Goal: Transaction & Acquisition: Purchase product/service

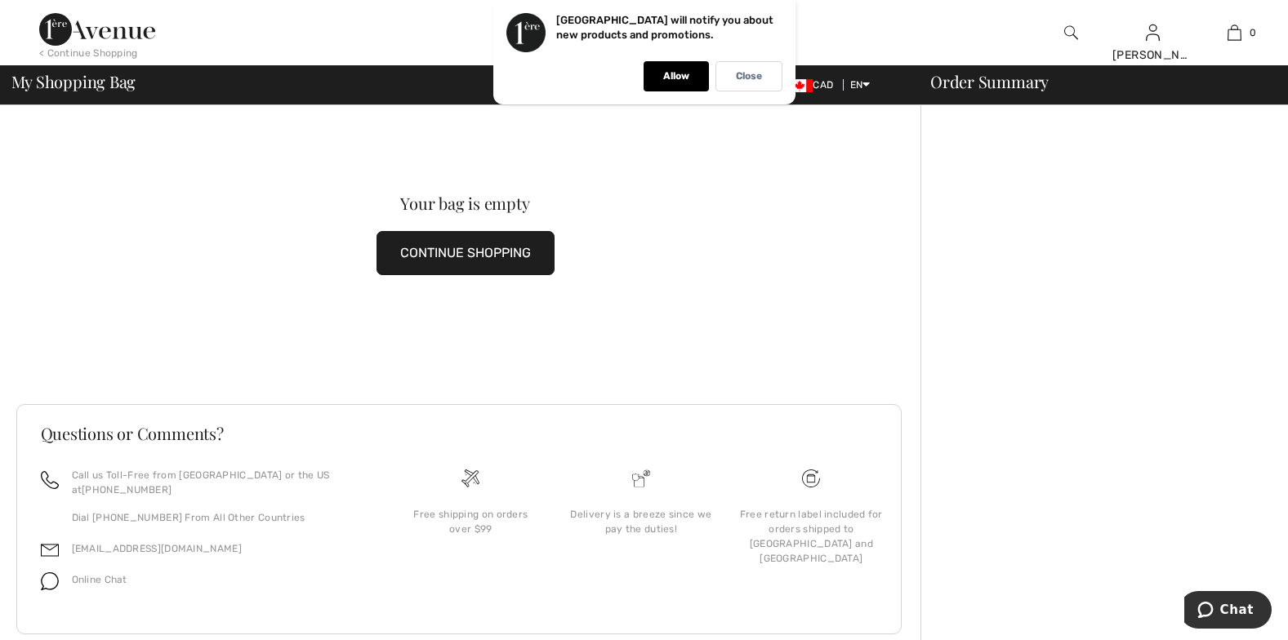
click at [896, 261] on div "Your bag is empty CONTINUE SHOPPING" at bounding box center [465, 235] width 899 height 260
click at [673, 72] on p "Allow" at bounding box center [676, 76] width 26 height 12
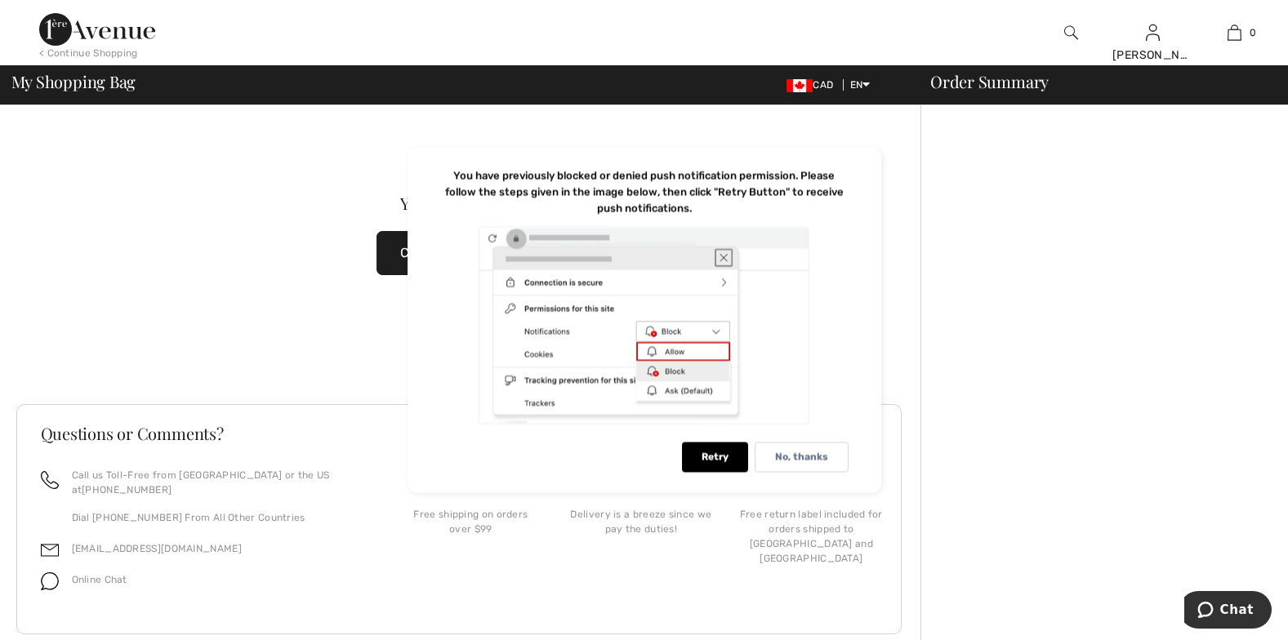
click at [967, 242] on div at bounding box center [1105, 390] width 368 height 570
click at [721, 451] on div "Retry" at bounding box center [715, 458] width 66 height 30
click at [712, 457] on div "Retry" at bounding box center [715, 458] width 66 height 30
drag, startPoint x: 966, startPoint y: 96, endPoint x: 924, endPoint y: 93, distance: 42.5
click at [966, 96] on div "My Shopping Bag CAD EN English Français Order Summary" at bounding box center [644, 85] width 1269 height 23
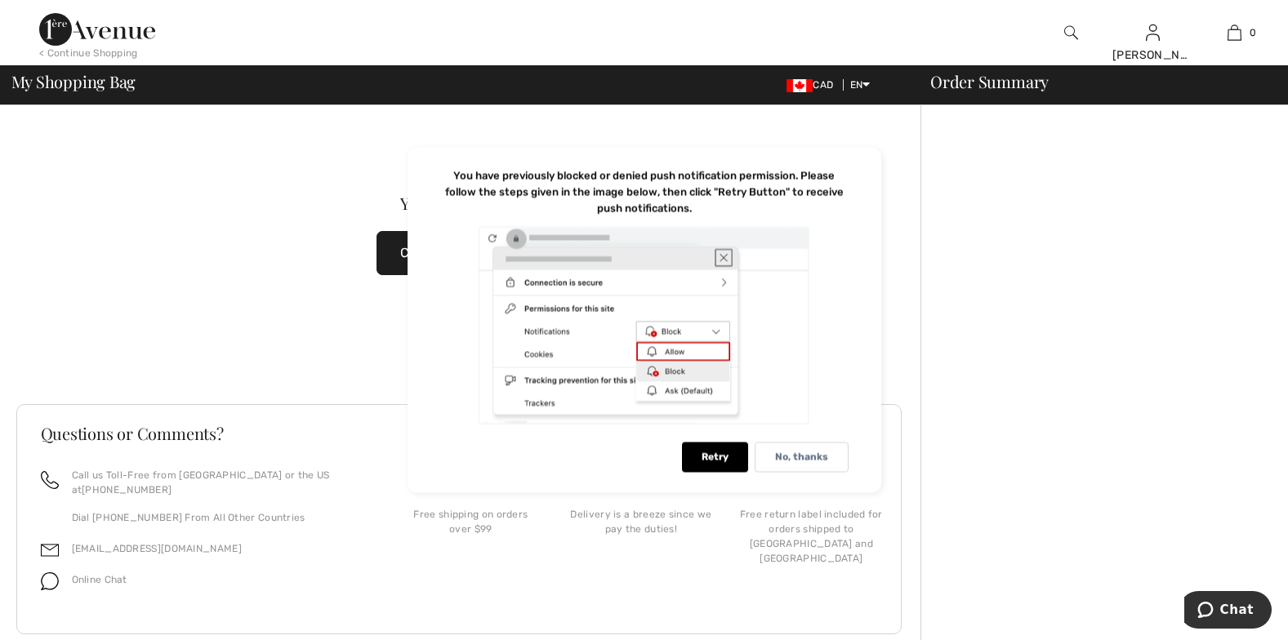
click at [91, 86] on span "My Shopping Bag" at bounding box center [73, 82] width 125 height 16
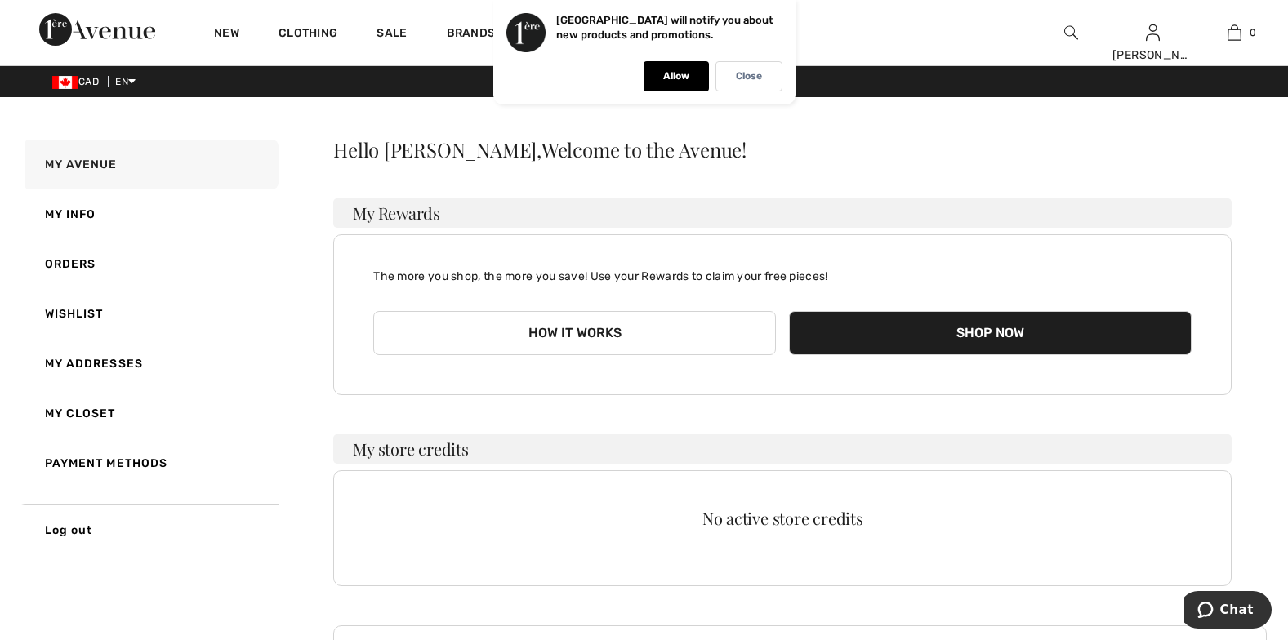
click at [988, 326] on button "Shop Now" at bounding box center [990, 333] width 403 height 44
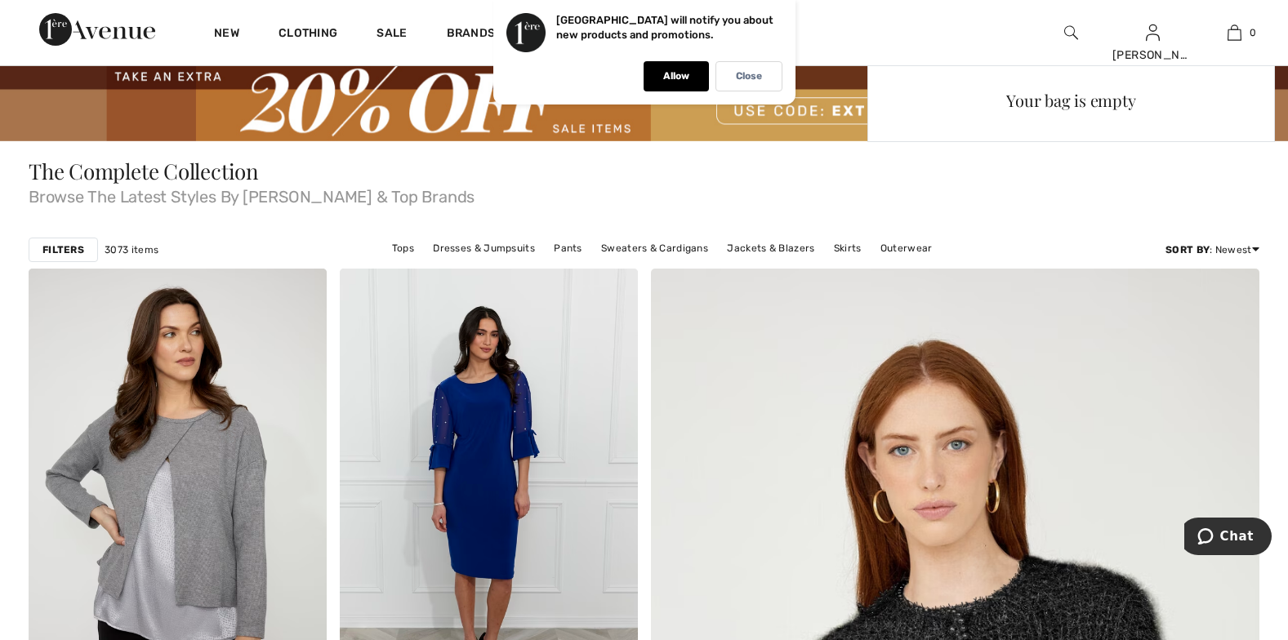
scroll to position [49, 0]
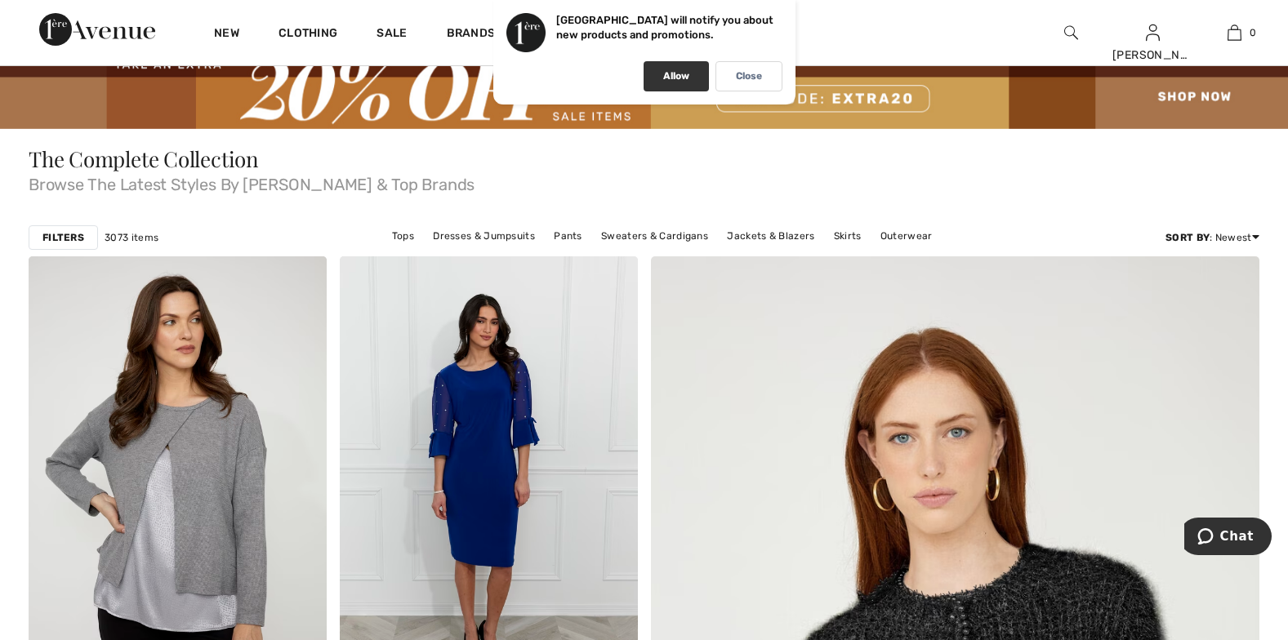
click at [660, 72] on div "Allow" at bounding box center [676, 76] width 65 height 30
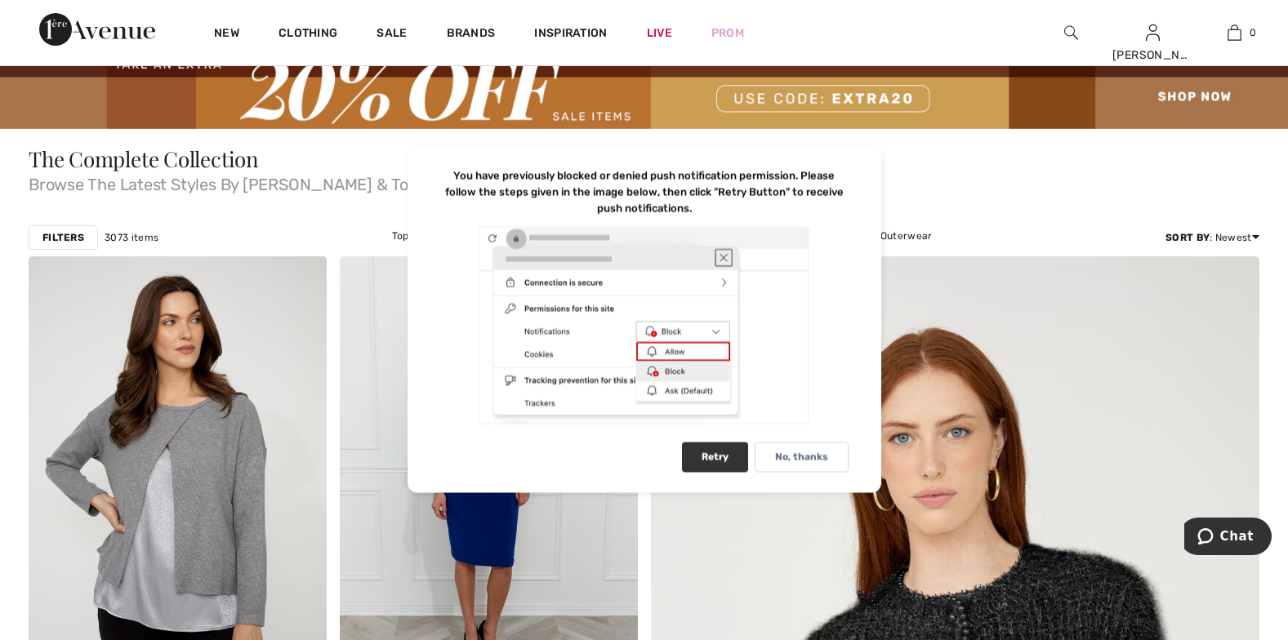
click at [716, 454] on div "Retry" at bounding box center [715, 458] width 66 height 30
click at [665, 346] on div at bounding box center [644, 325] width 408 height 201
drag, startPoint x: 728, startPoint y: 453, endPoint x: 681, endPoint y: 441, distance: 48.1
click at [727, 453] on div "Retry" at bounding box center [715, 458] width 66 height 30
click at [689, 353] on div at bounding box center [644, 325] width 408 height 201
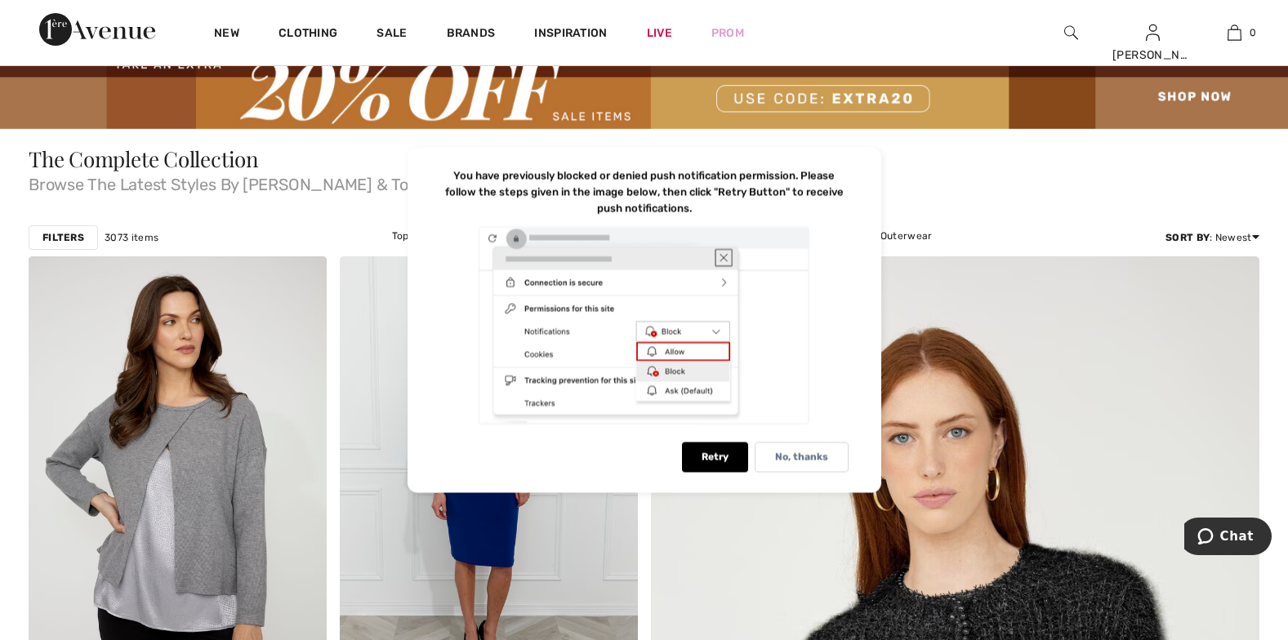
click at [724, 329] on div at bounding box center [644, 325] width 408 height 201
click at [722, 337] on div at bounding box center [644, 325] width 408 height 201
click at [720, 281] on div at bounding box center [644, 325] width 408 height 201
click at [800, 444] on div "No, thanks" at bounding box center [802, 458] width 94 height 30
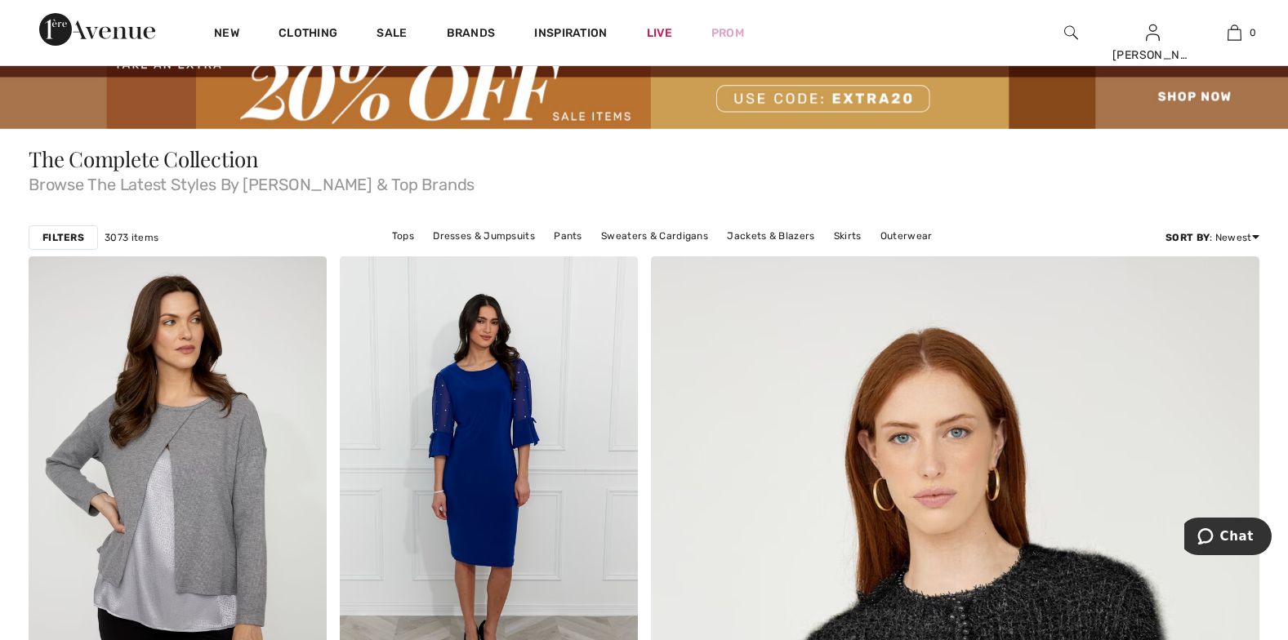
click at [1175, 100] on img at bounding box center [644, 88] width 1288 height 81
click at [1179, 91] on img at bounding box center [644, 88] width 1288 height 81
click at [841, 235] on link "Skirts" at bounding box center [848, 235] width 44 height 21
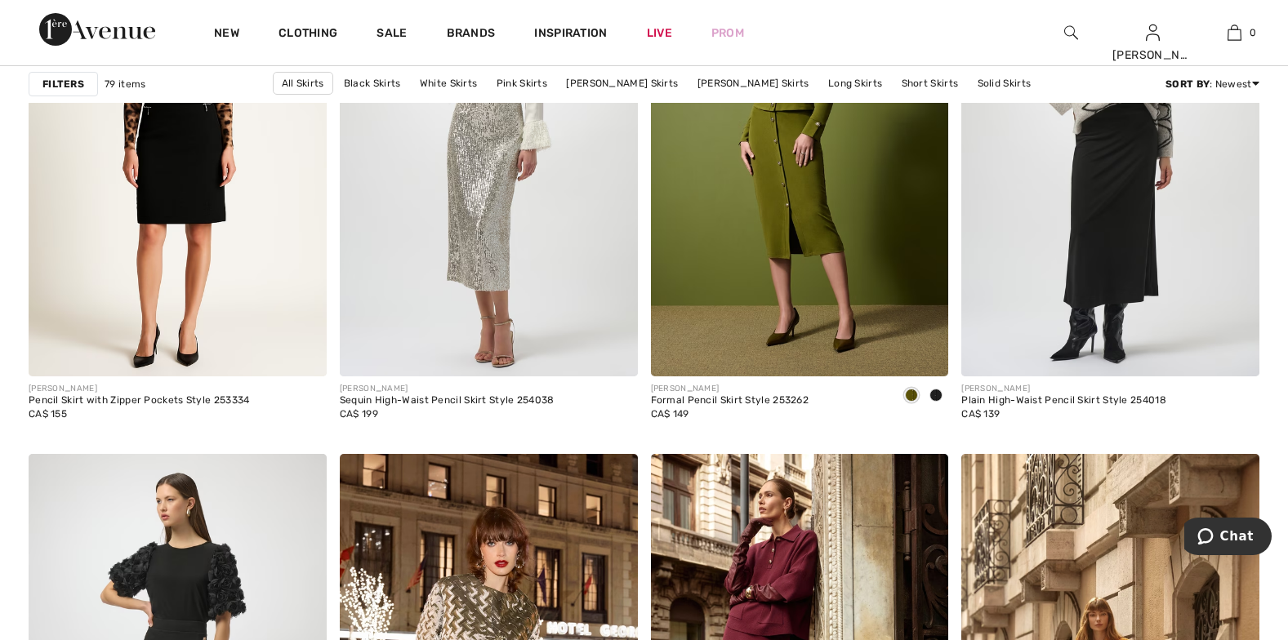
scroll to position [2736, 0]
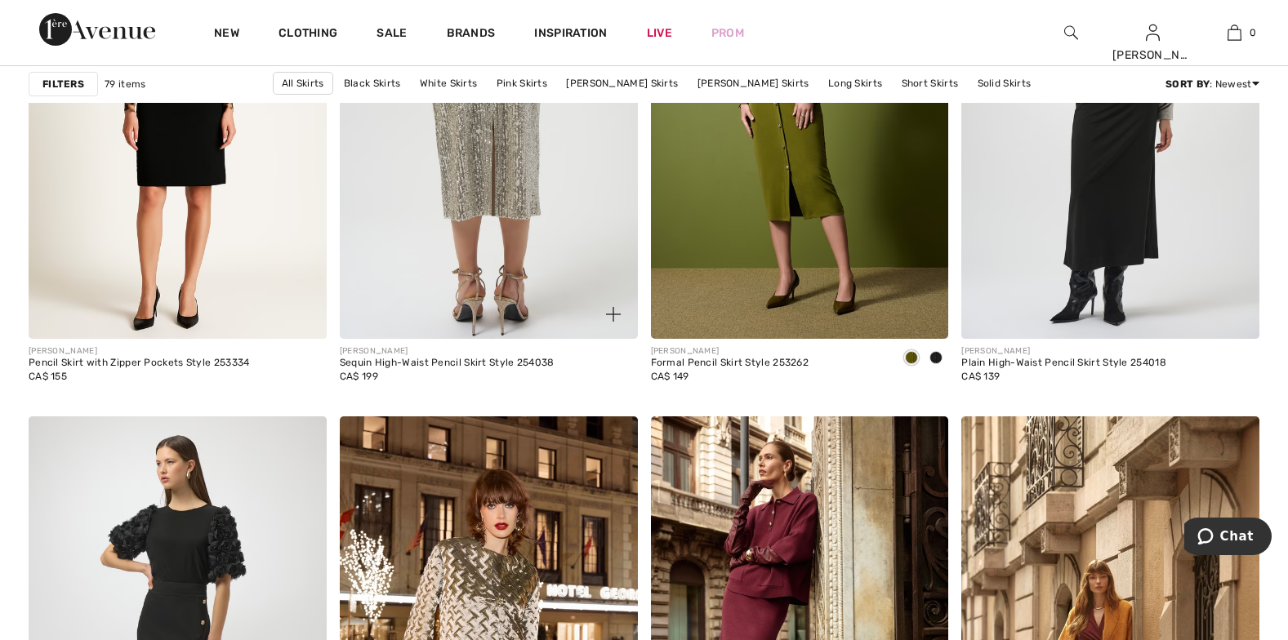
click at [497, 178] on img at bounding box center [489, 115] width 298 height 447
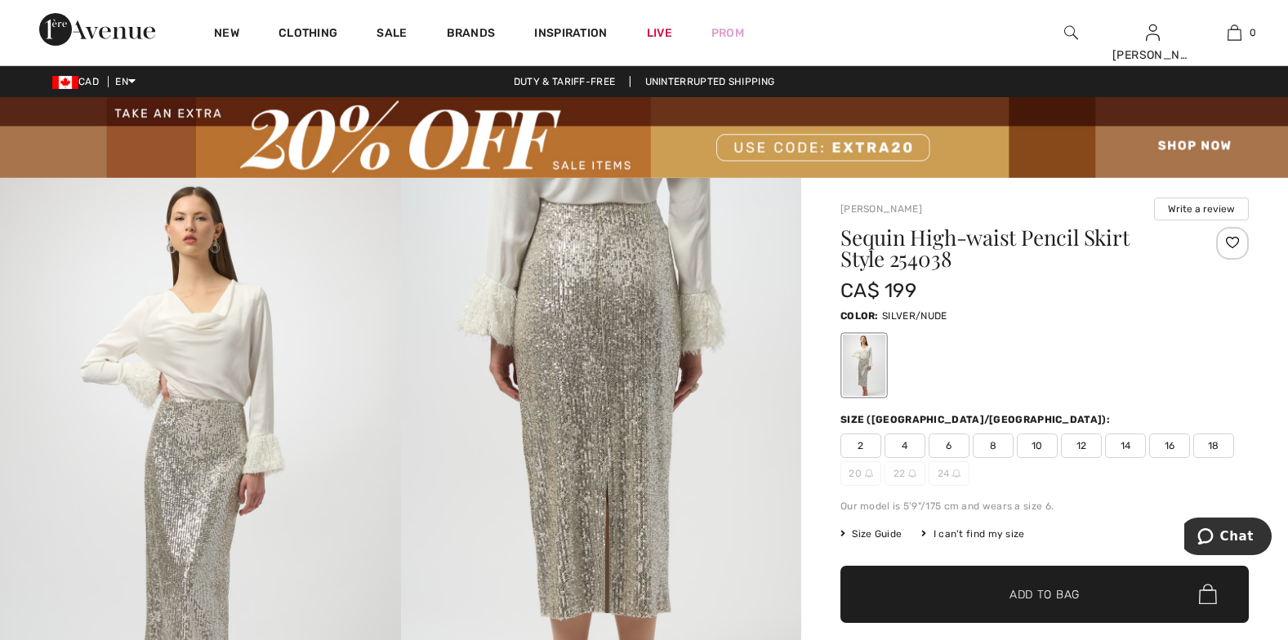
click at [1079, 439] on span "12" at bounding box center [1081, 446] width 41 height 25
click at [1039, 591] on span "Add to Bag" at bounding box center [1045, 594] width 70 height 17
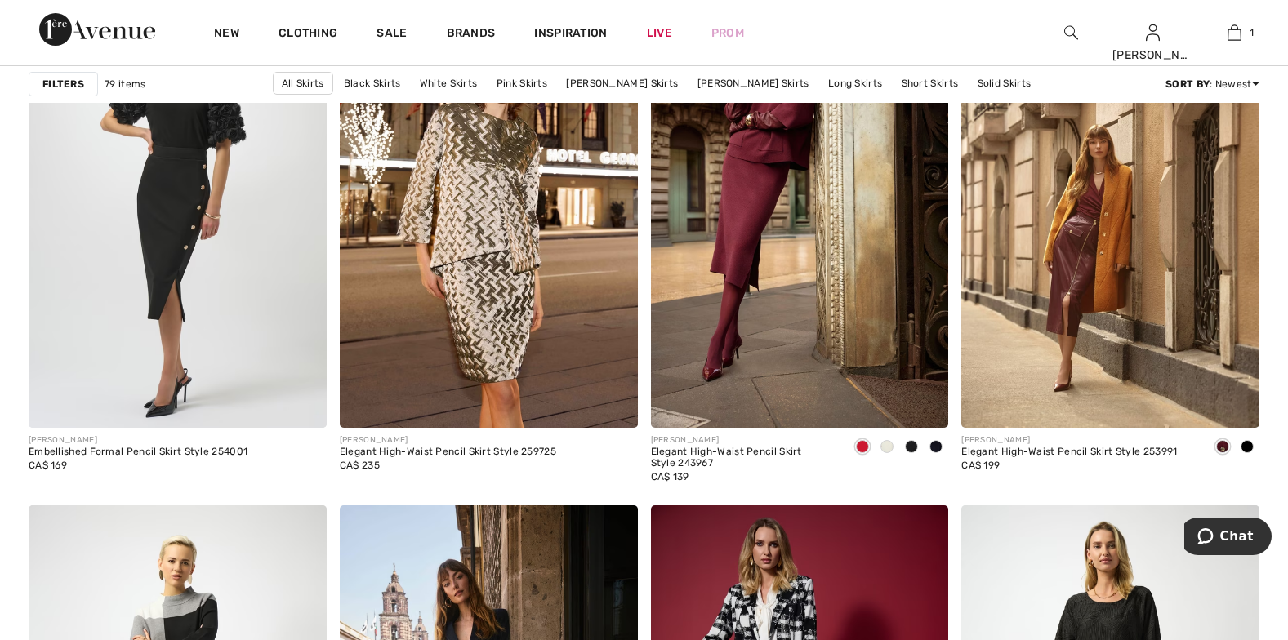
scroll to position [3184, 0]
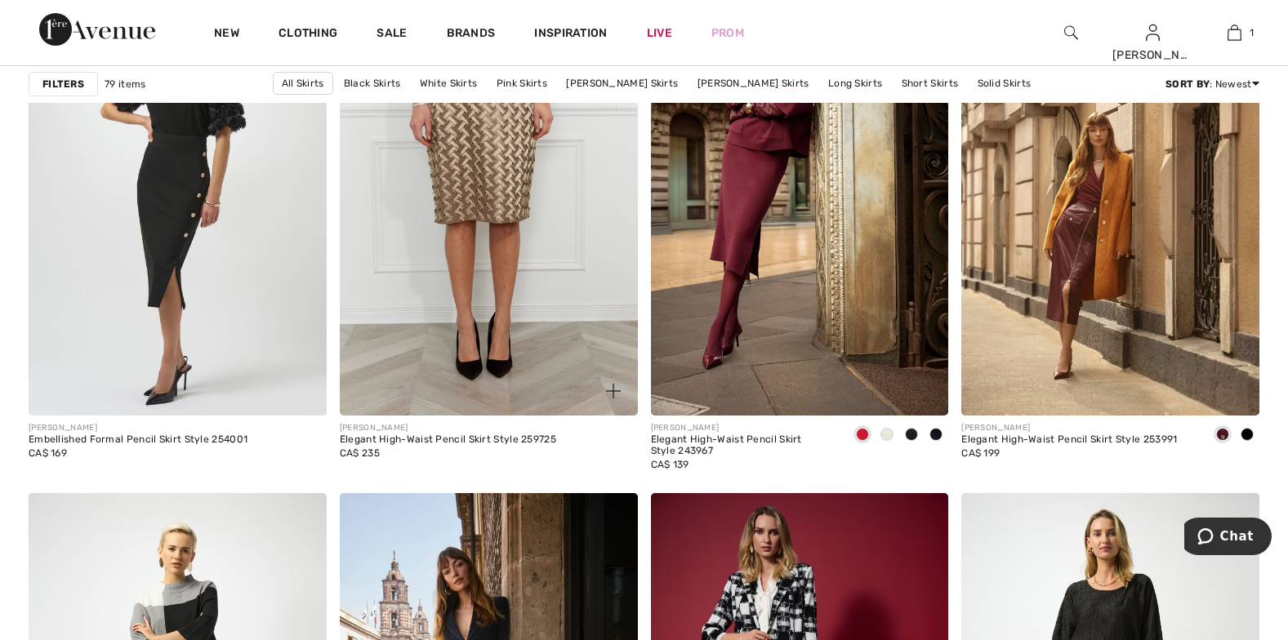
click at [475, 172] on img at bounding box center [489, 192] width 298 height 447
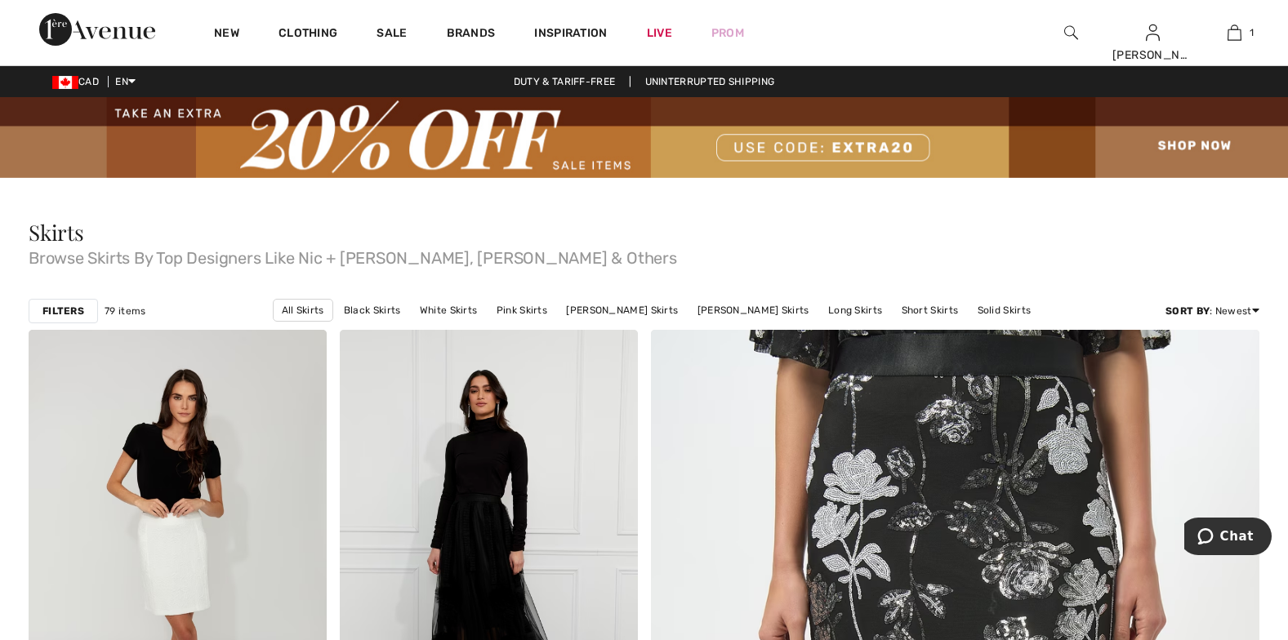
scroll to position [3184, 0]
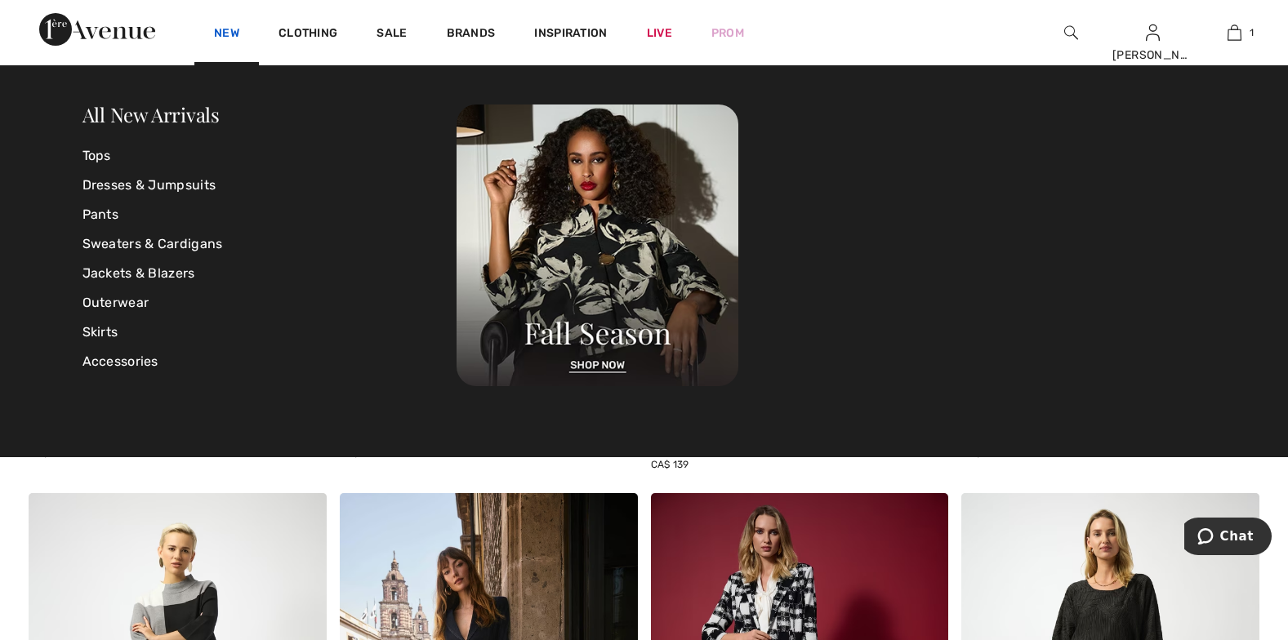
click at [233, 34] on link "New" at bounding box center [226, 34] width 25 height 17
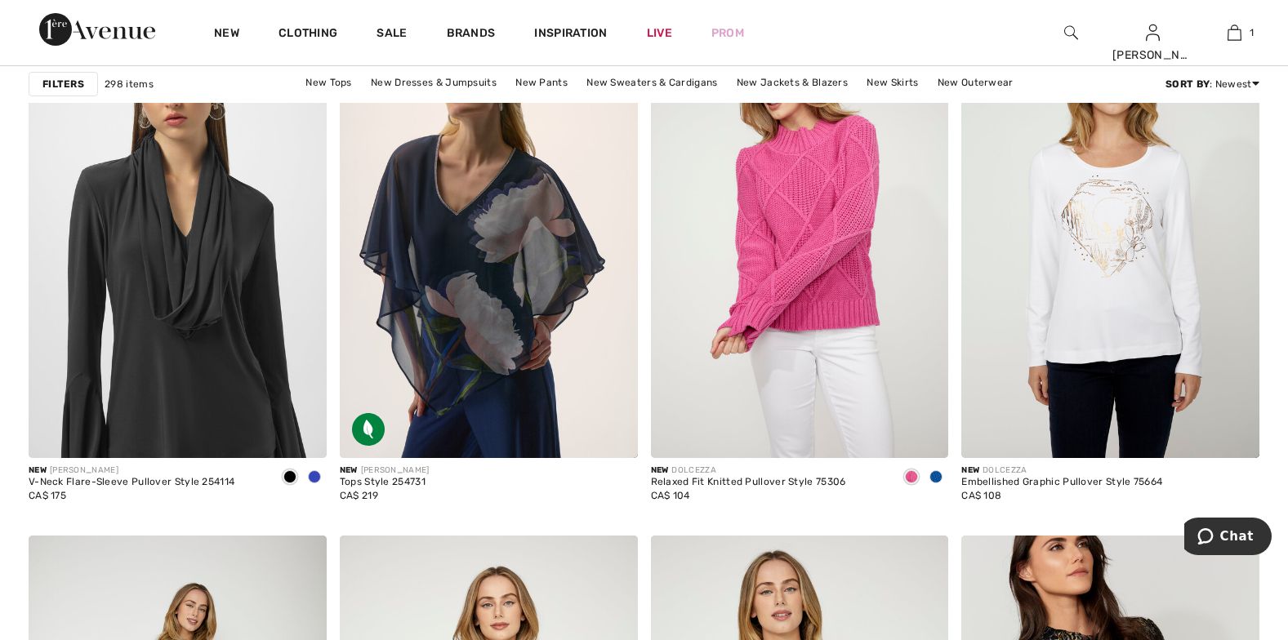
scroll to position [270, 0]
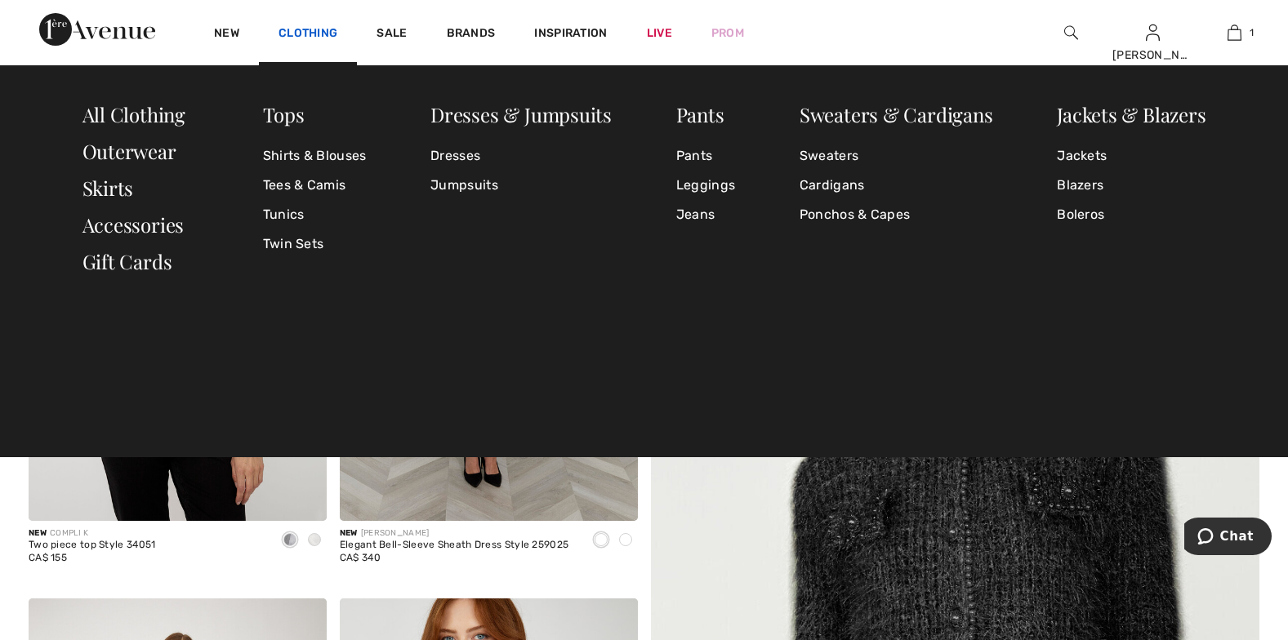
click at [300, 34] on link "Clothing" at bounding box center [308, 34] width 59 height 17
click at [455, 153] on link "Dresses" at bounding box center [520, 155] width 181 height 29
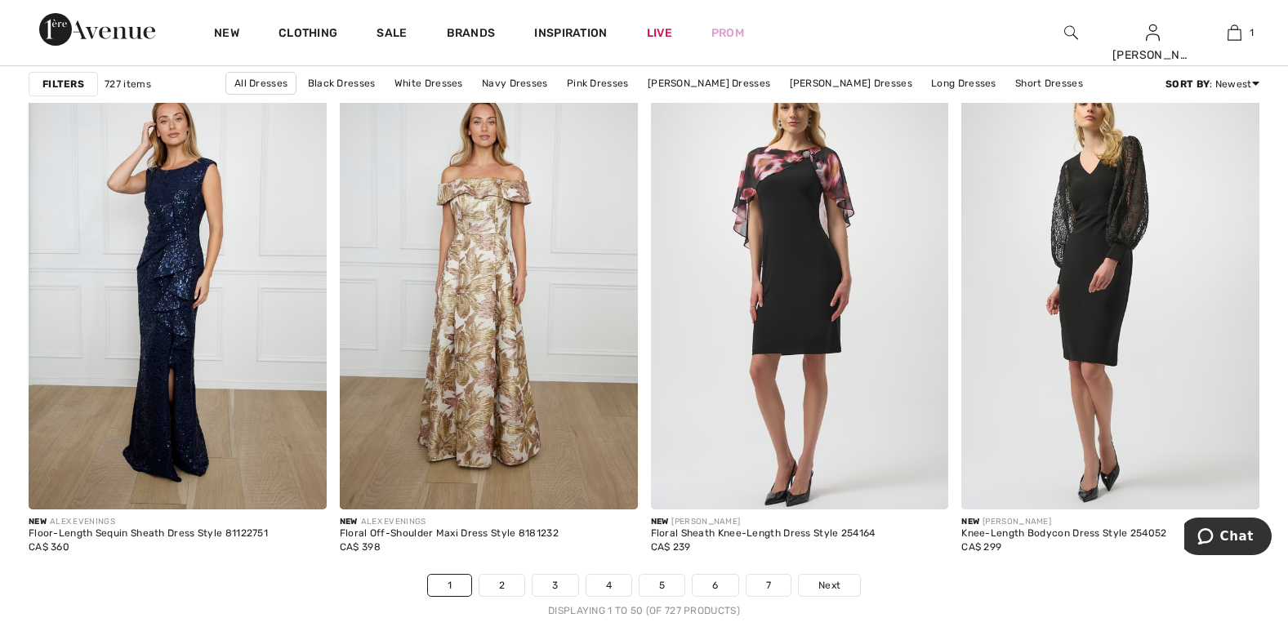
scroll to position [7736, 0]
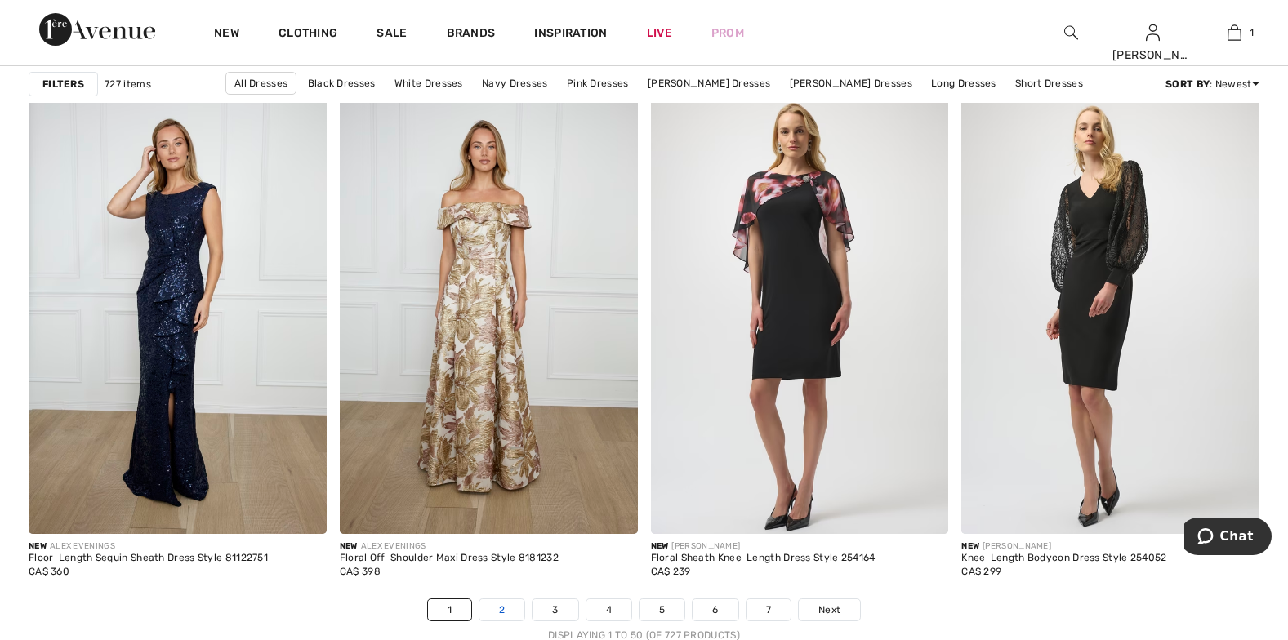
click at [499, 612] on link "2" at bounding box center [501, 610] width 45 height 21
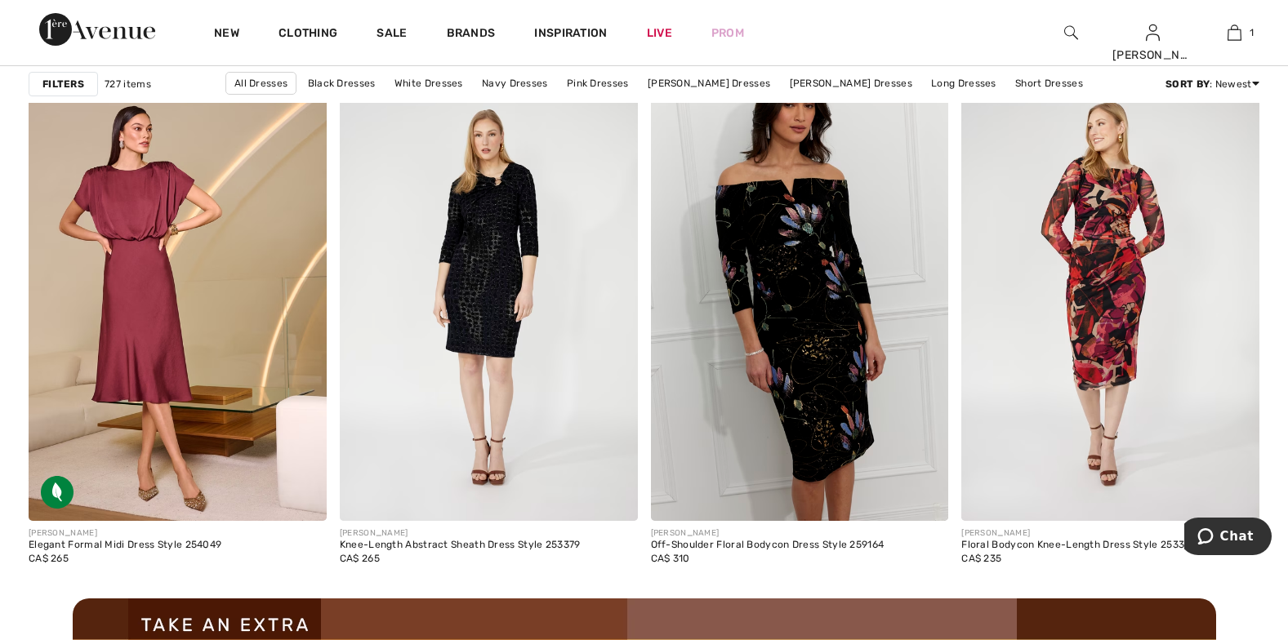
scroll to position [3633, 0]
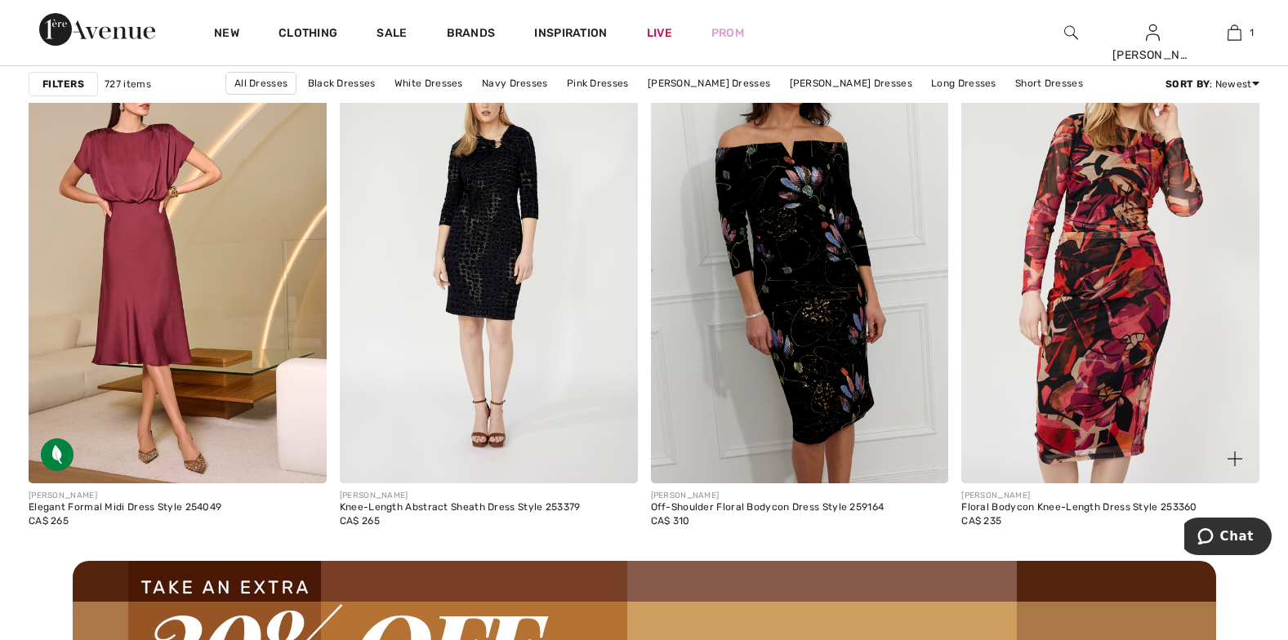
click at [1140, 200] on img at bounding box center [1110, 260] width 298 height 447
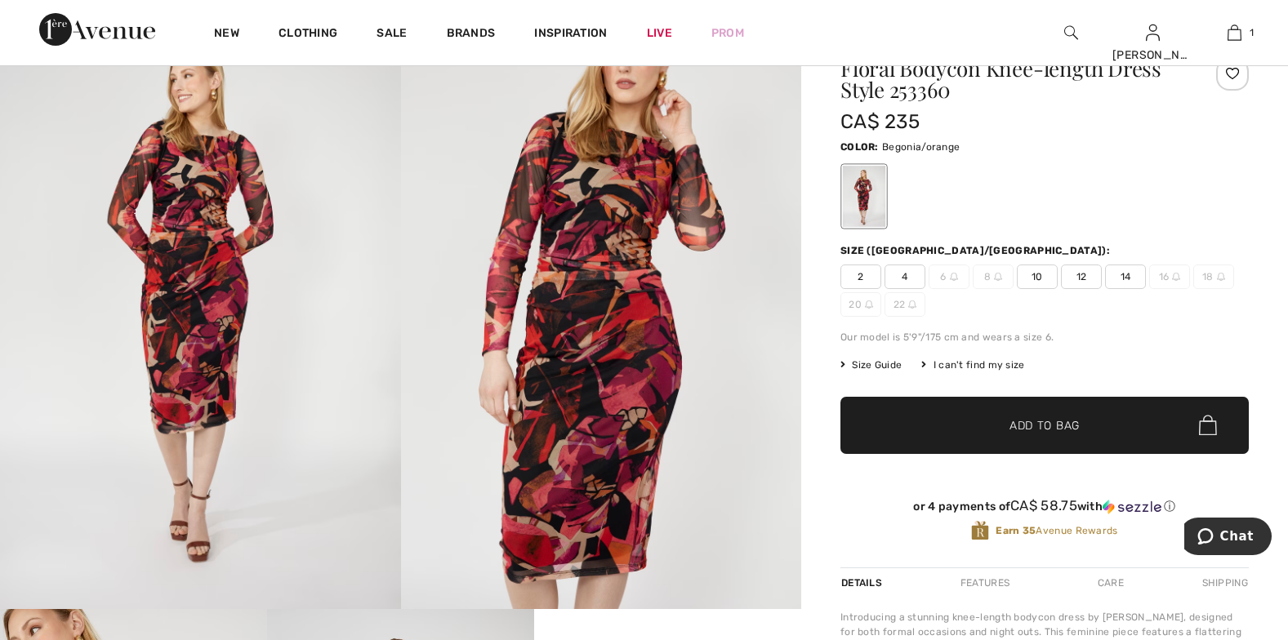
scroll to position [137, 0]
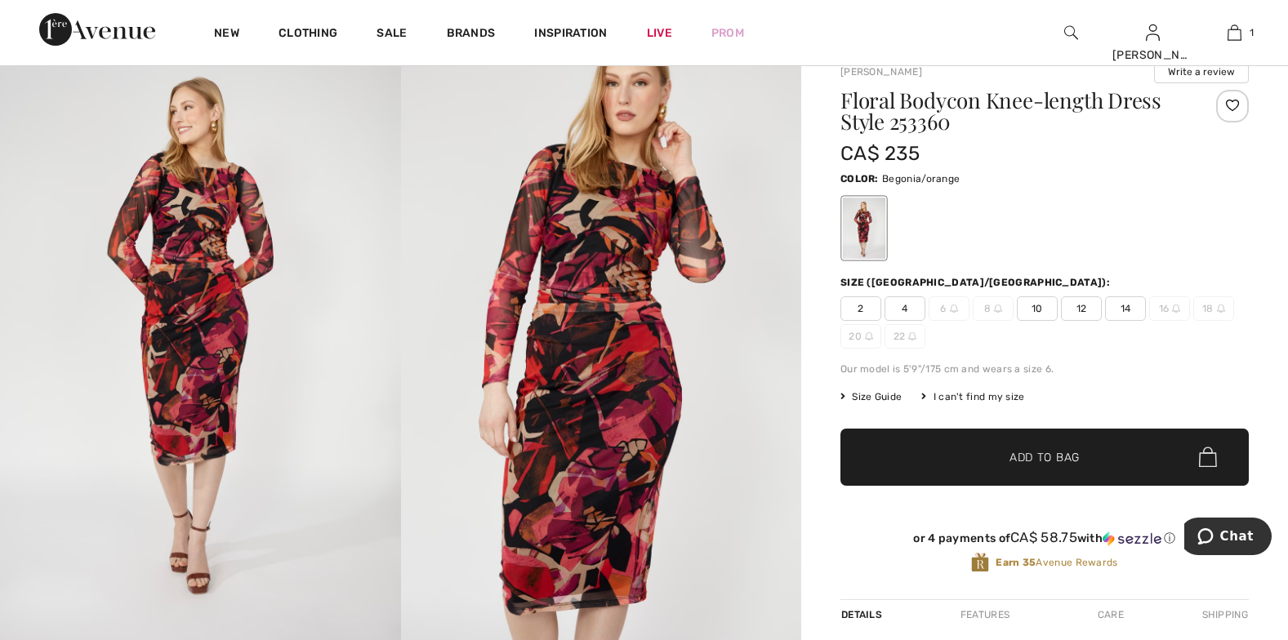
click at [855, 520] on div "or 4 payments of CA$ 58.75 with ⓘ Earn 35 Avenue Rewards" at bounding box center [1045, 556] width 408 height 90
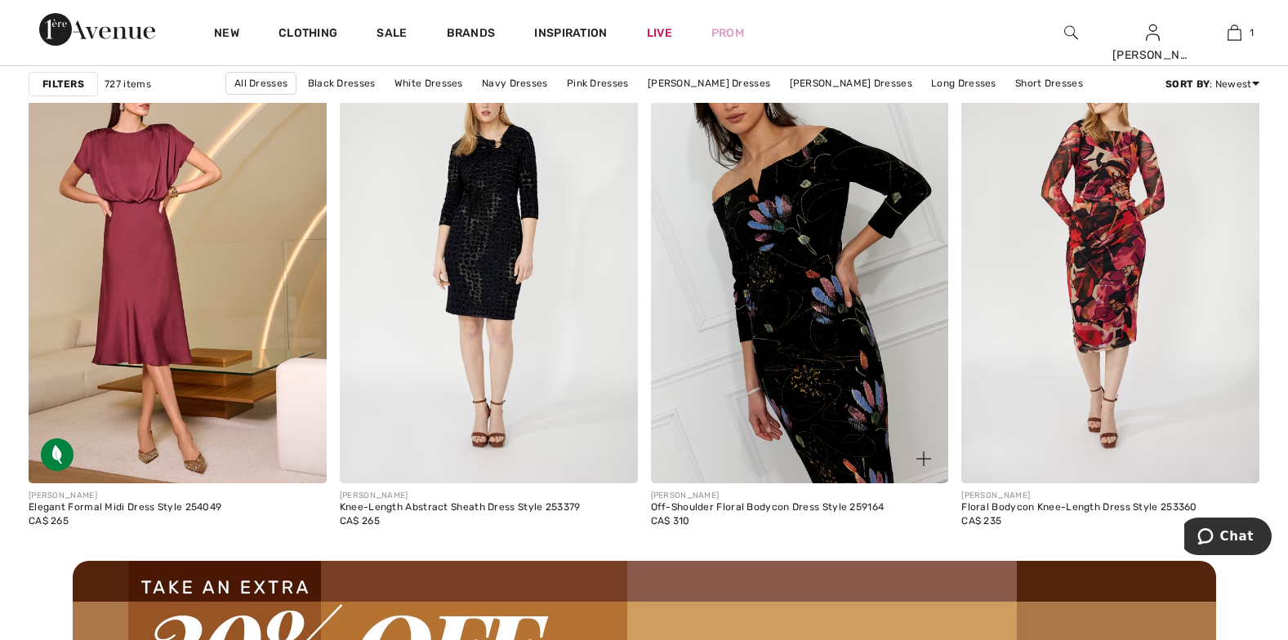
click at [773, 207] on img at bounding box center [800, 260] width 298 height 447
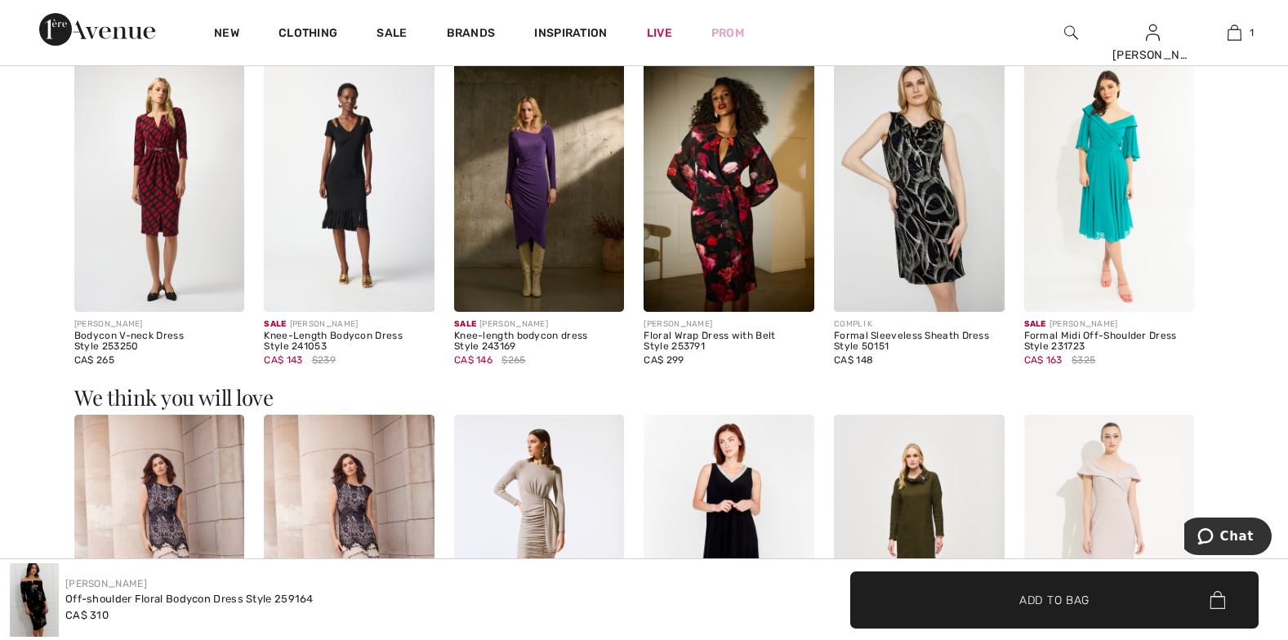
scroll to position [1252, 0]
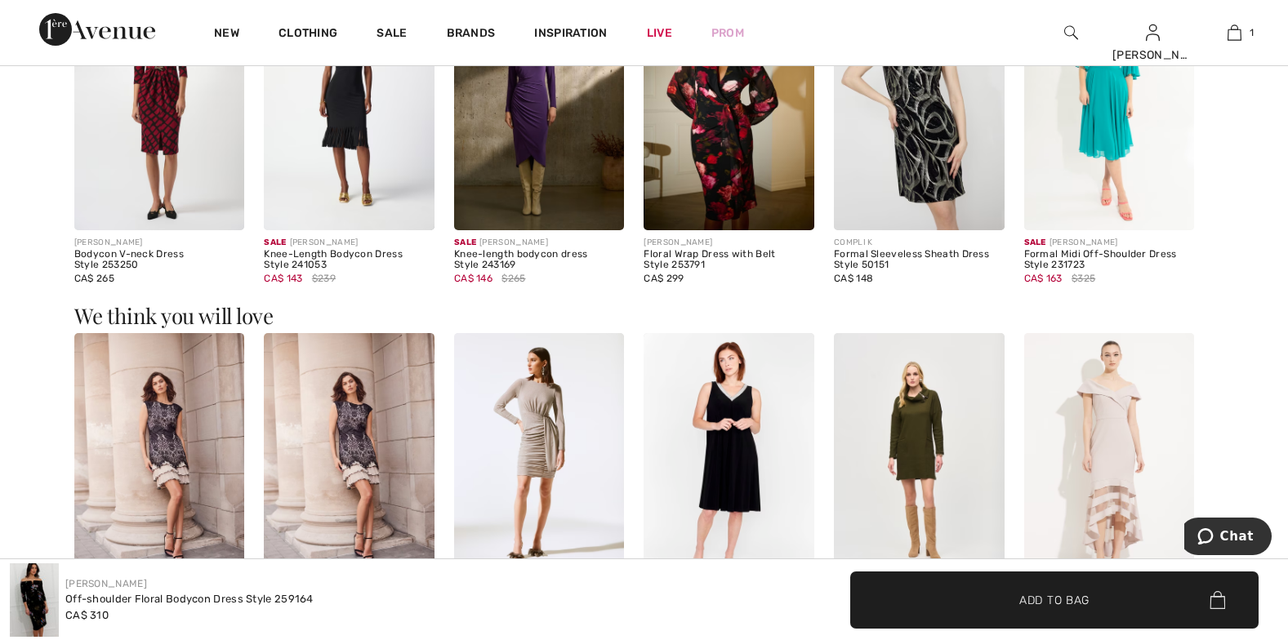
click at [523, 432] on img at bounding box center [539, 461] width 171 height 256
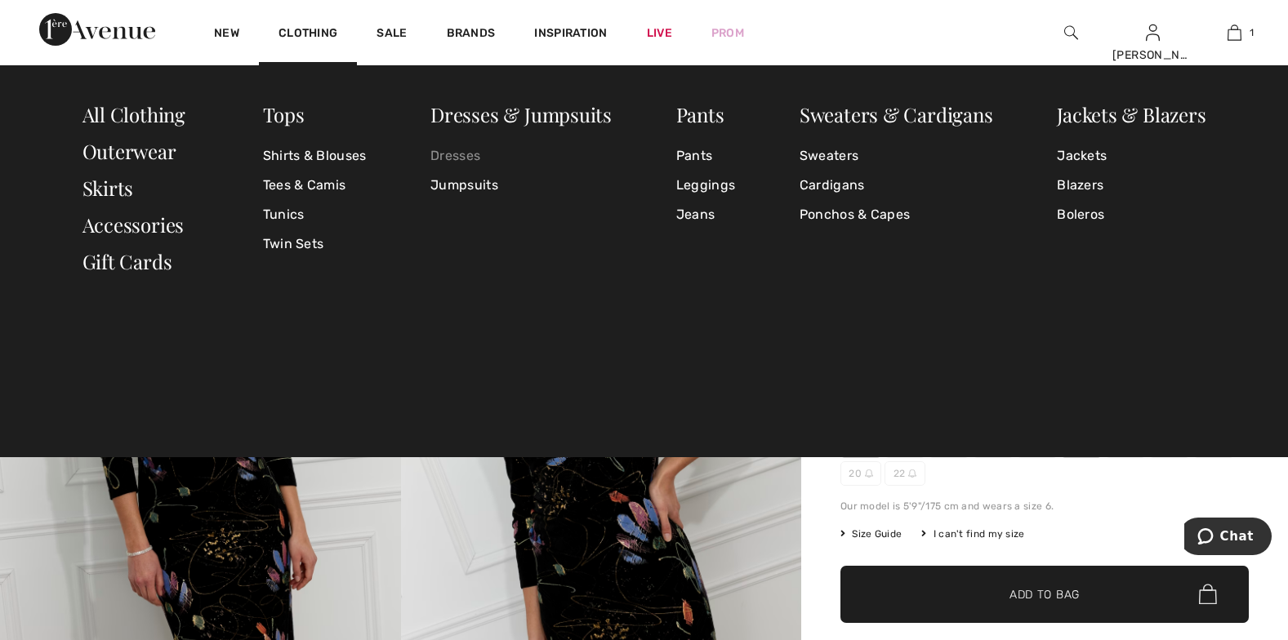
click at [445, 158] on link "Dresses" at bounding box center [520, 155] width 181 height 29
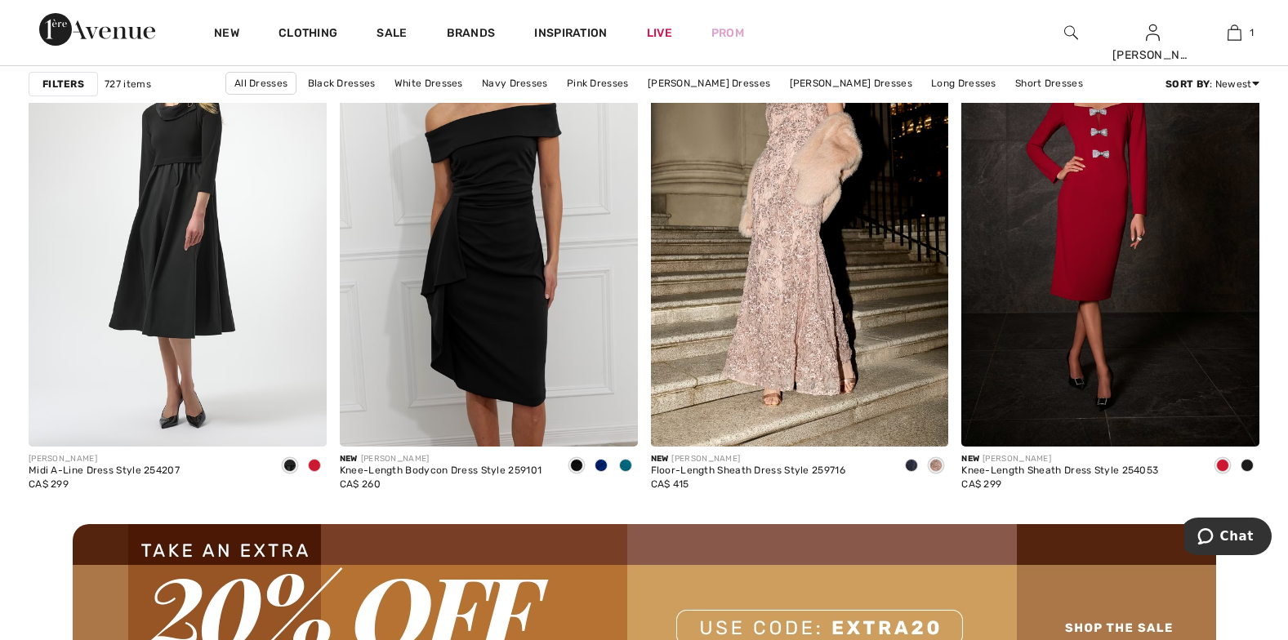
scroll to position [3645, 0]
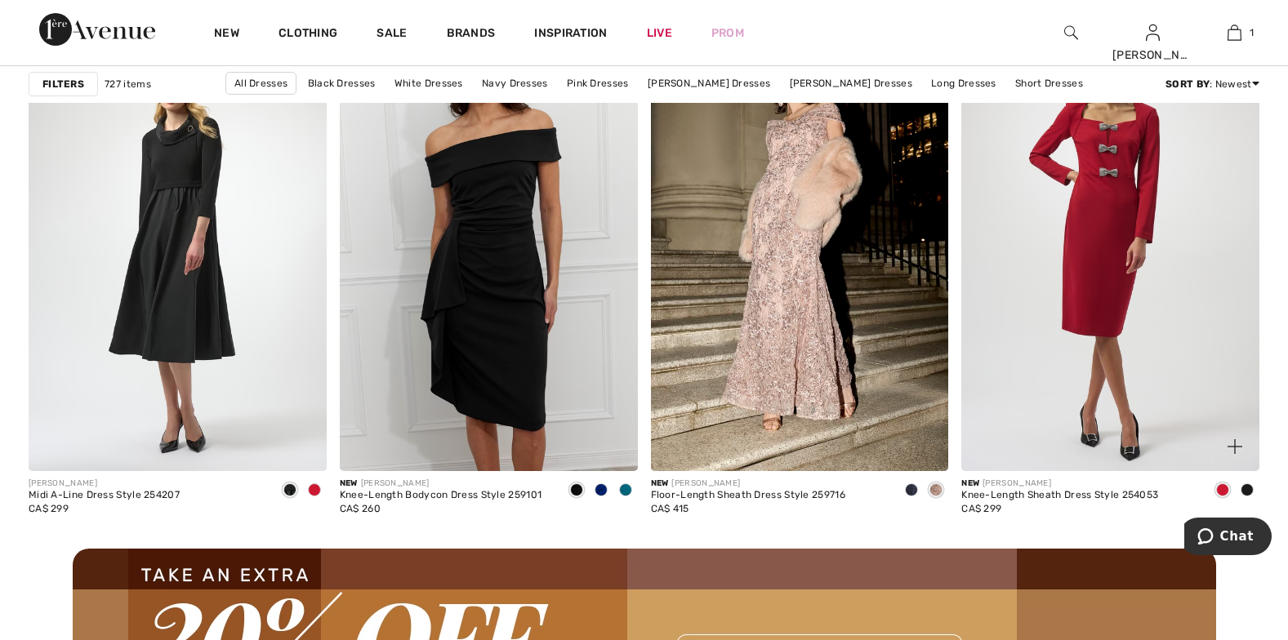
click at [1114, 165] on img at bounding box center [1110, 248] width 298 height 447
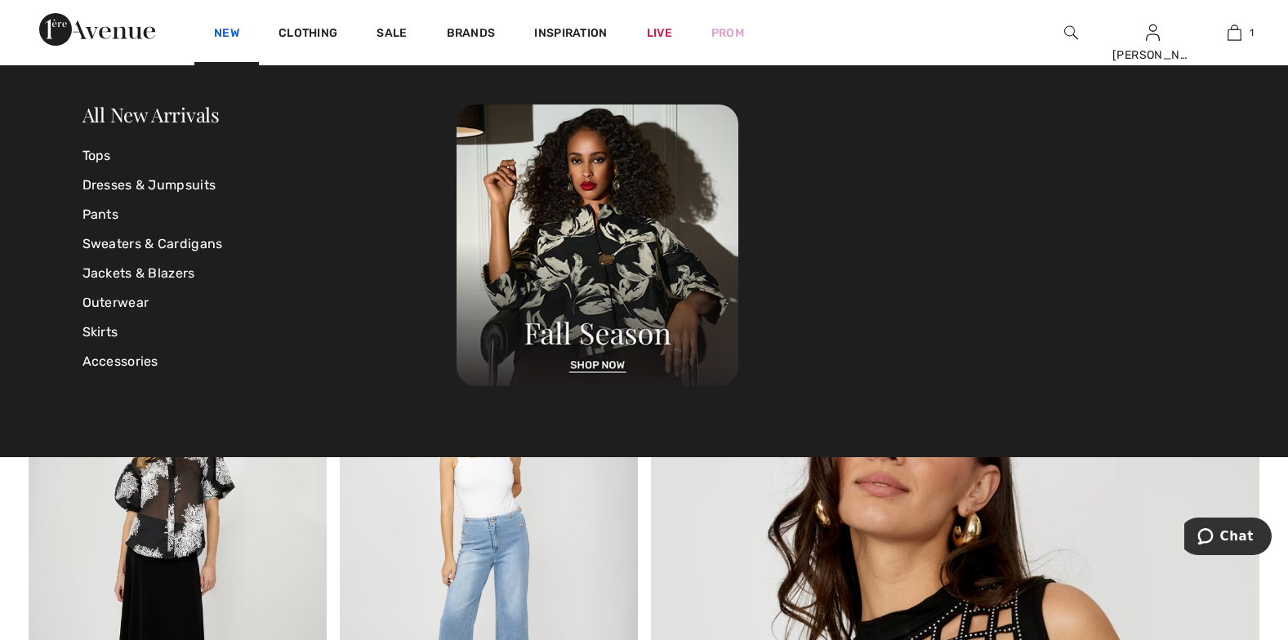
click at [221, 36] on link "New" at bounding box center [226, 34] width 25 height 17
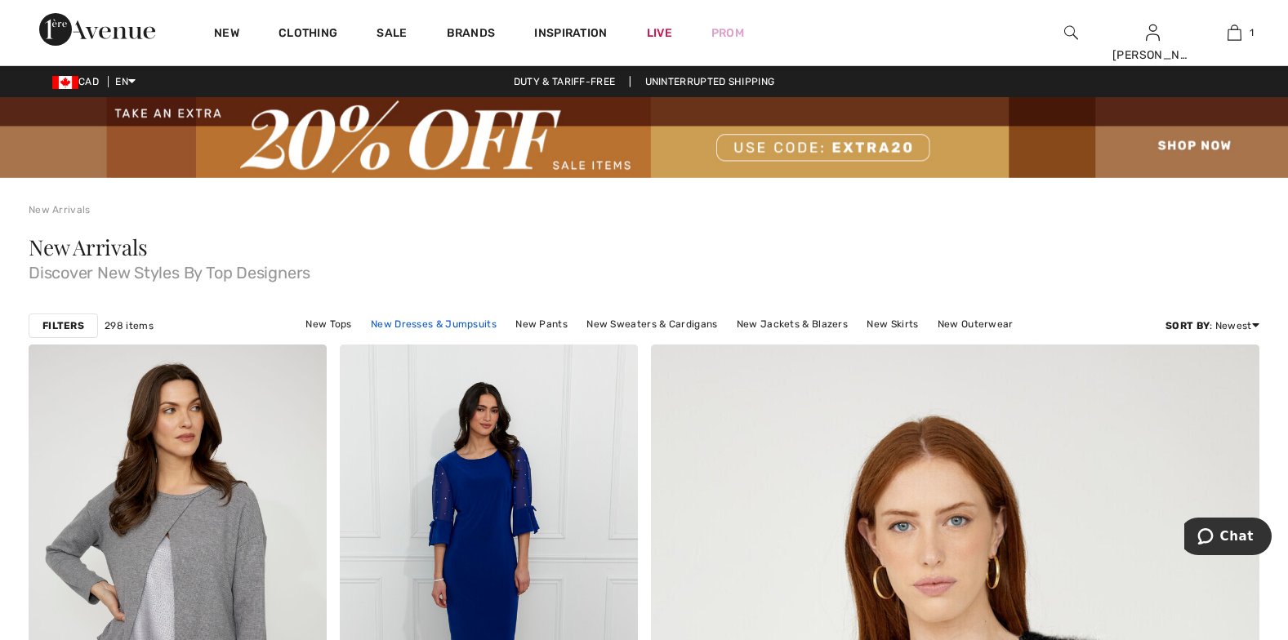
click at [439, 323] on link "New Dresses & Jumpsuits" at bounding box center [434, 324] width 142 height 21
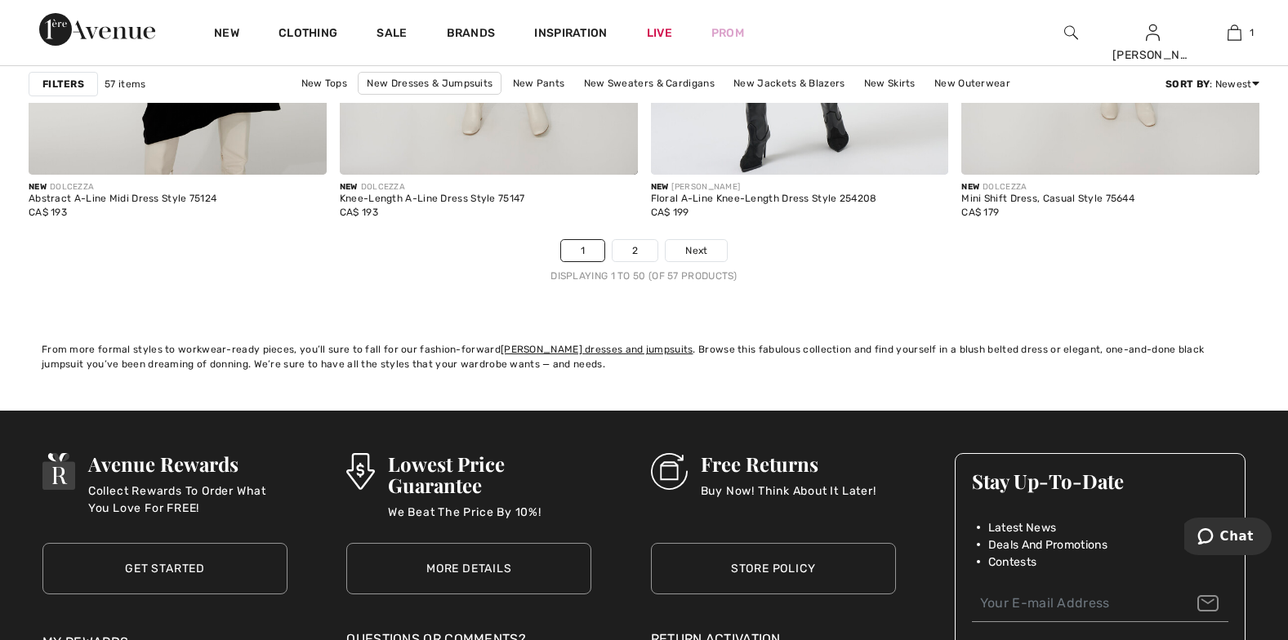
scroll to position [8169, 0]
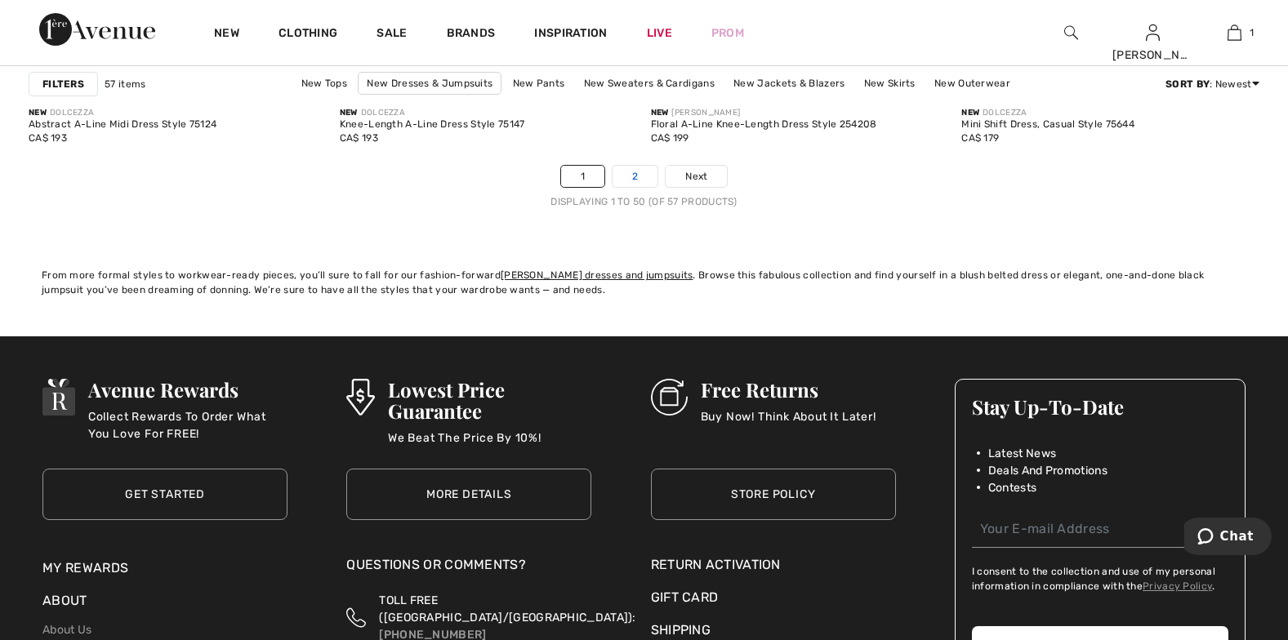
click at [632, 176] on link "2" at bounding box center [635, 176] width 45 height 21
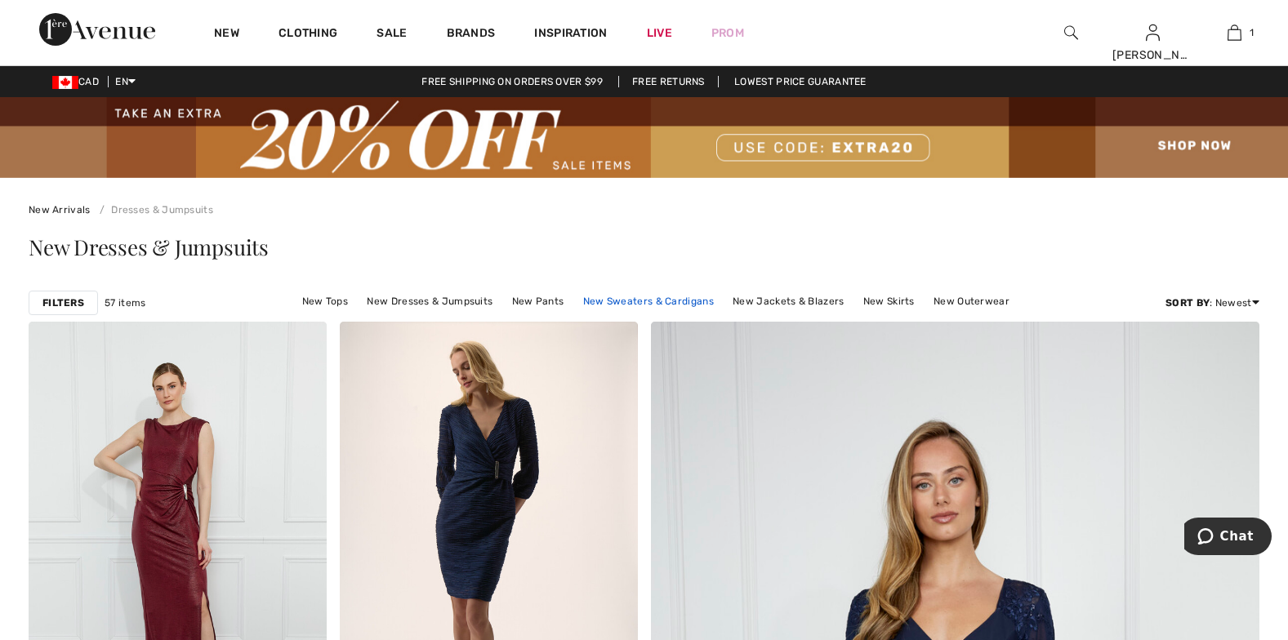
click at [662, 297] on link "New Sweaters & Cardigans" at bounding box center [648, 301] width 147 height 21
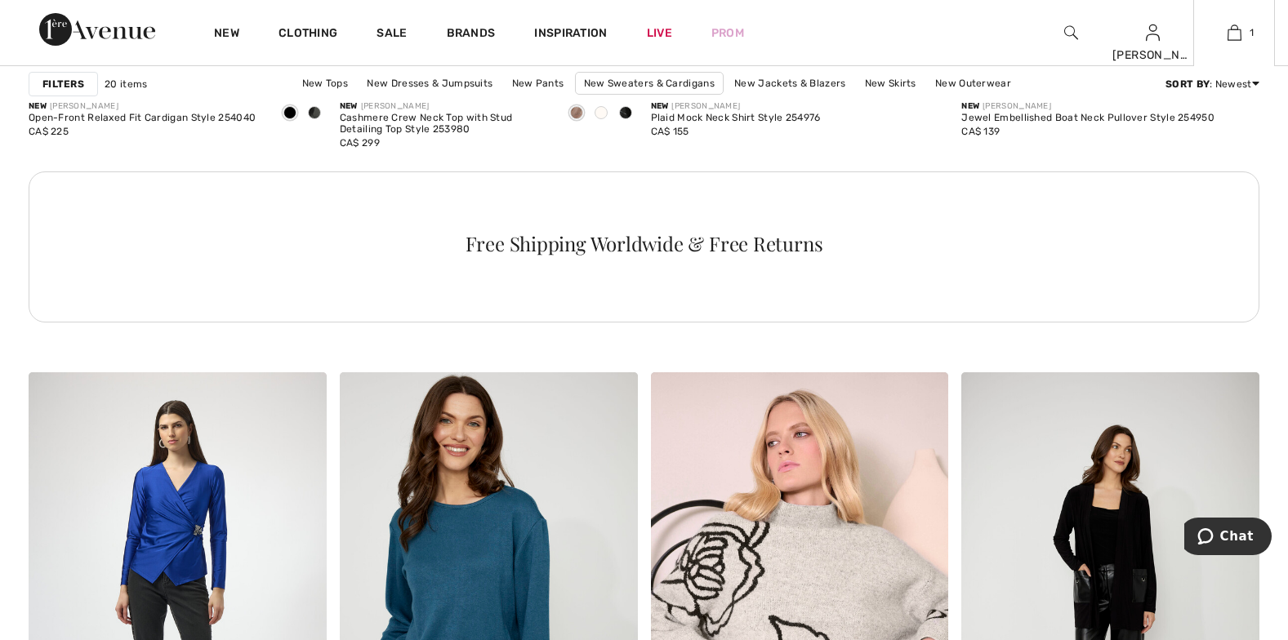
scroll to position [2121, 0]
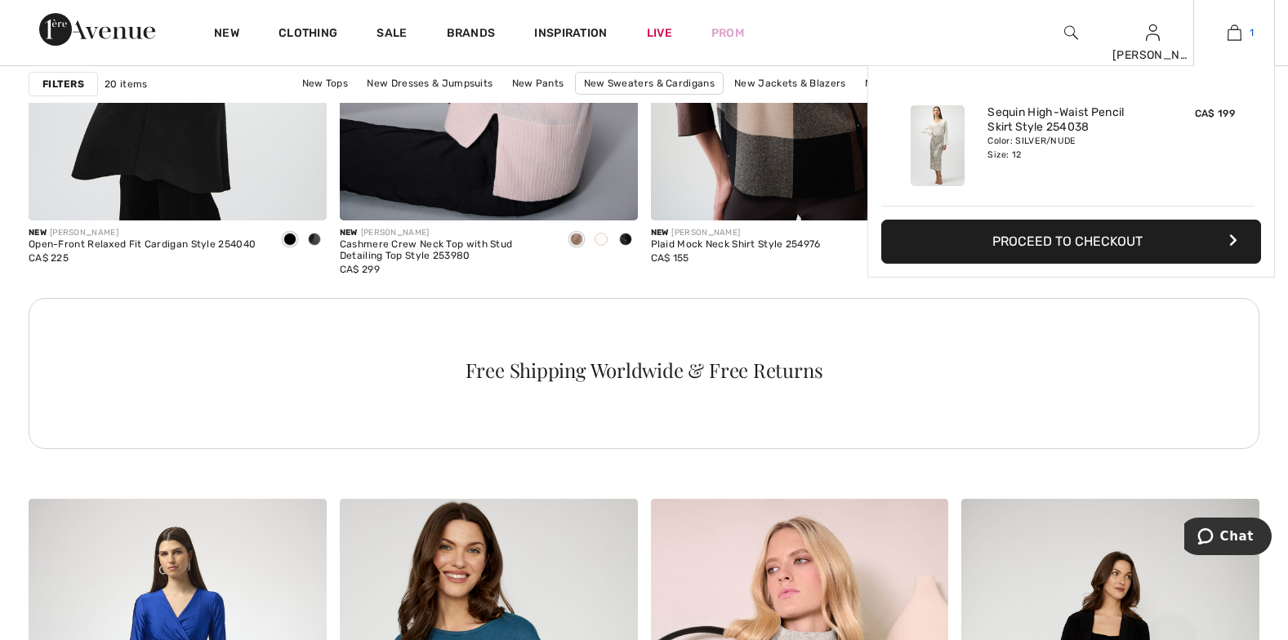
click at [1238, 29] on img at bounding box center [1235, 33] width 14 height 20
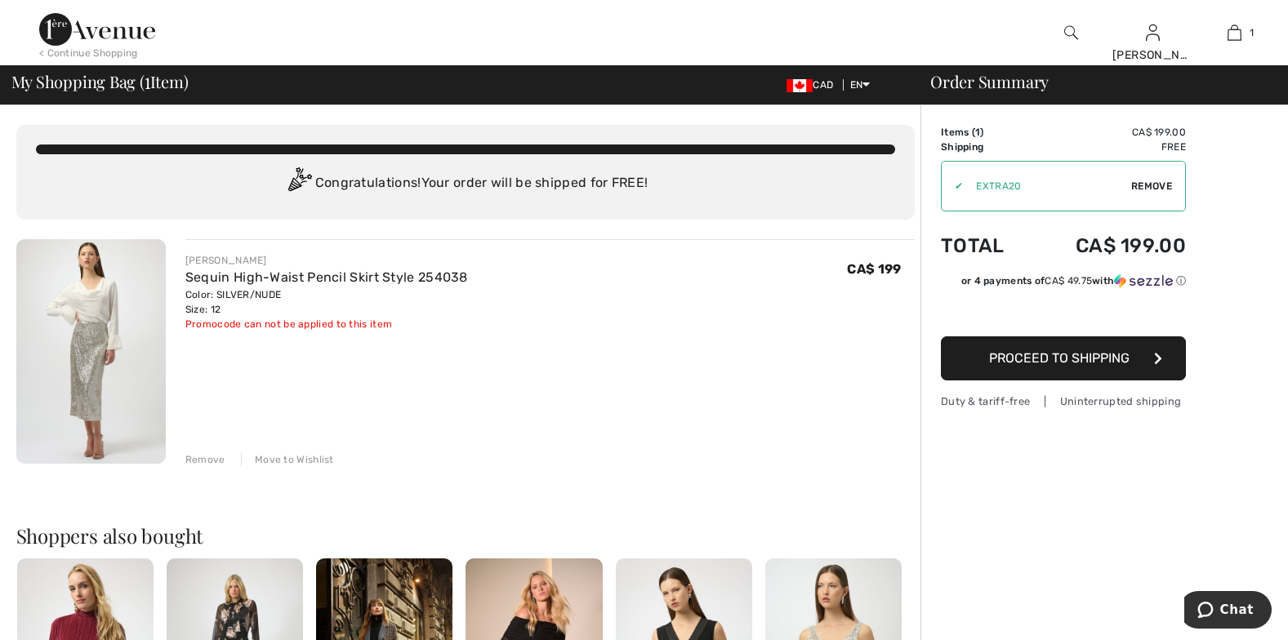
click at [83, 309] on img at bounding box center [90, 351] width 149 height 225
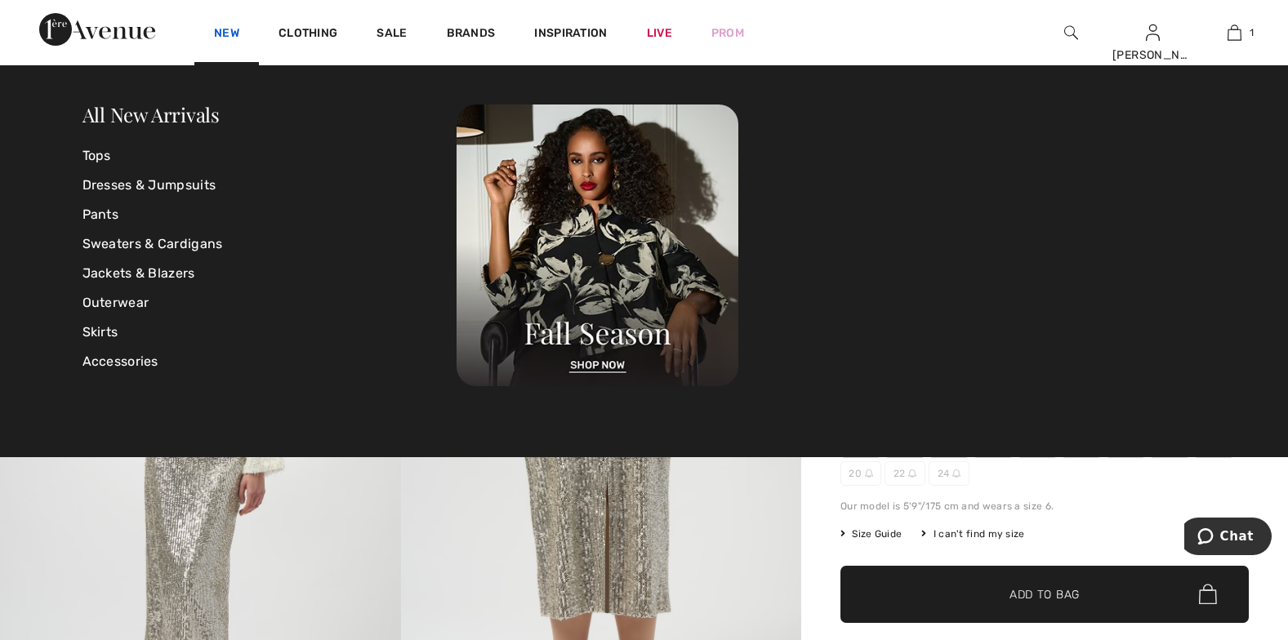
click at [224, 30] on link "New" at bounding box center [226, 34] width 25 height 17
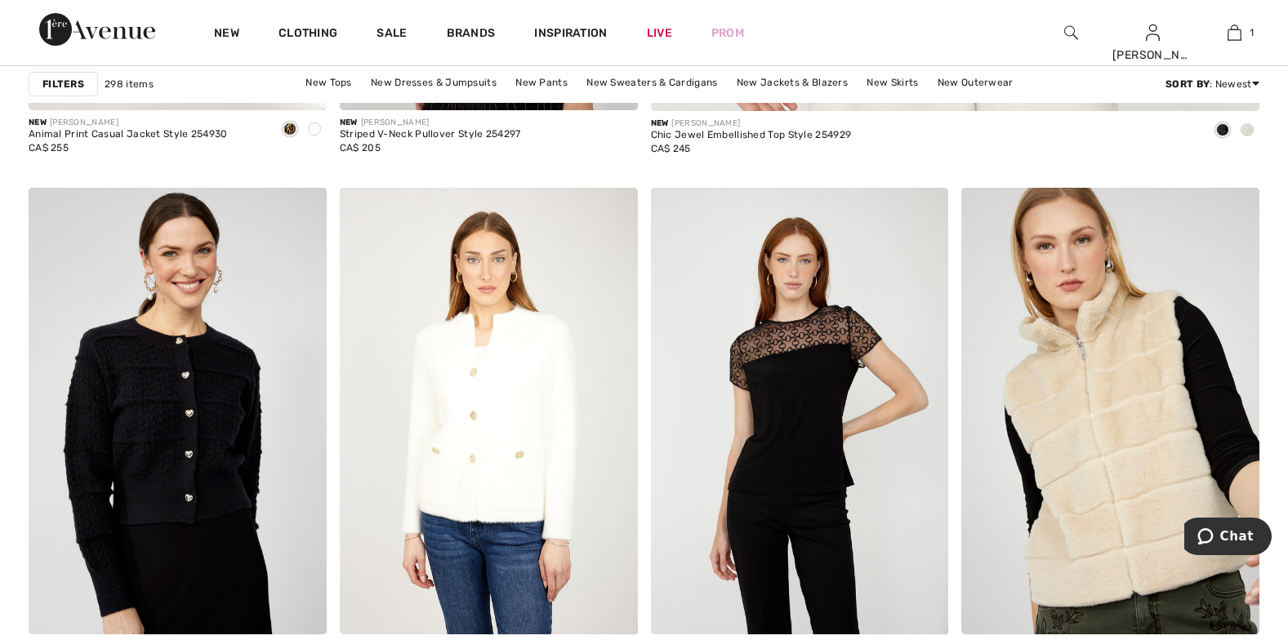
scroll to position [1131, 0]
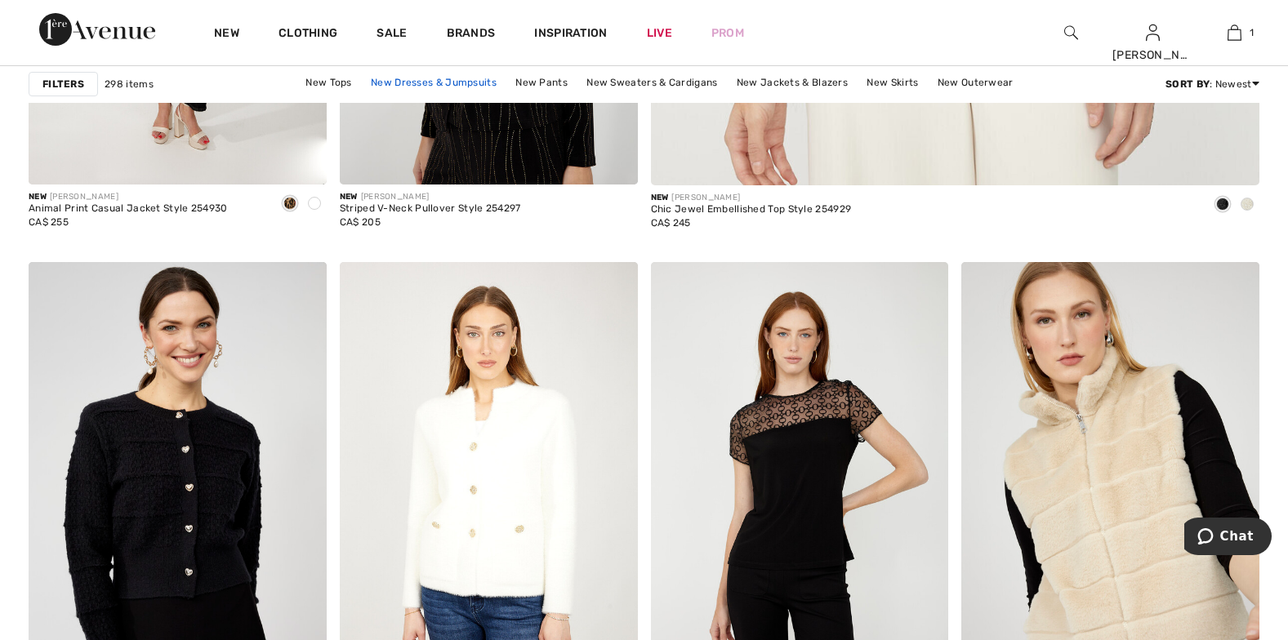
click at [394, 78] on link "New Dresses & Jumpsuits" at bounding box center [434, 82] width 142 height 21
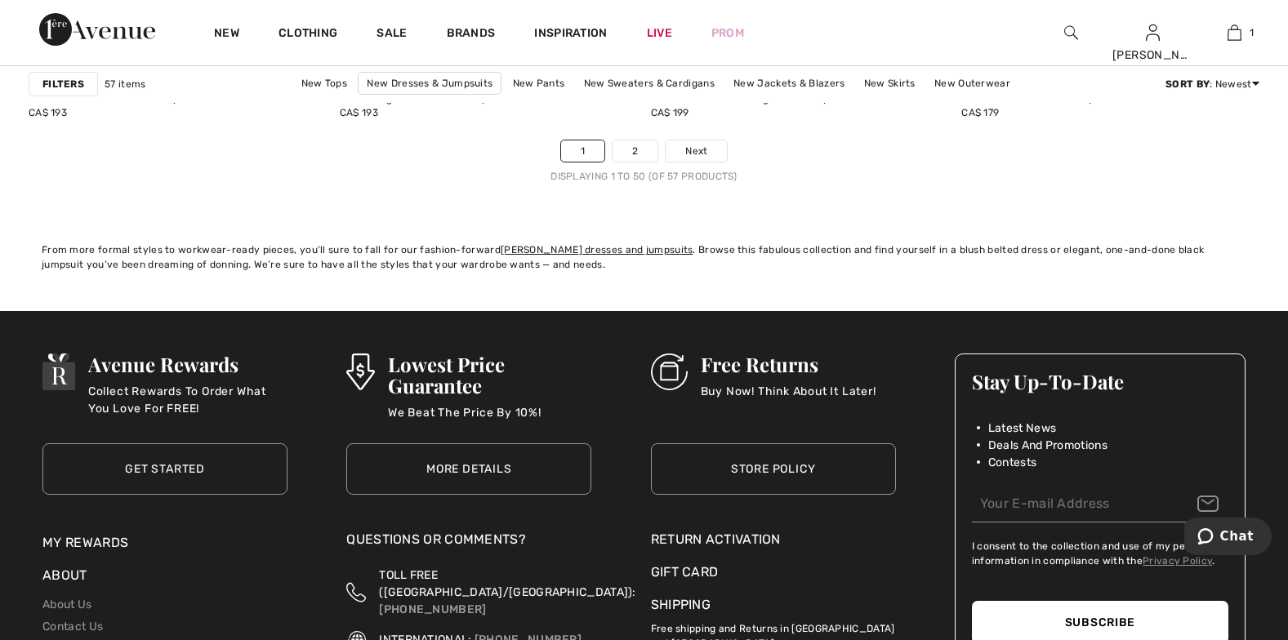
scroll to position [8045, 0]
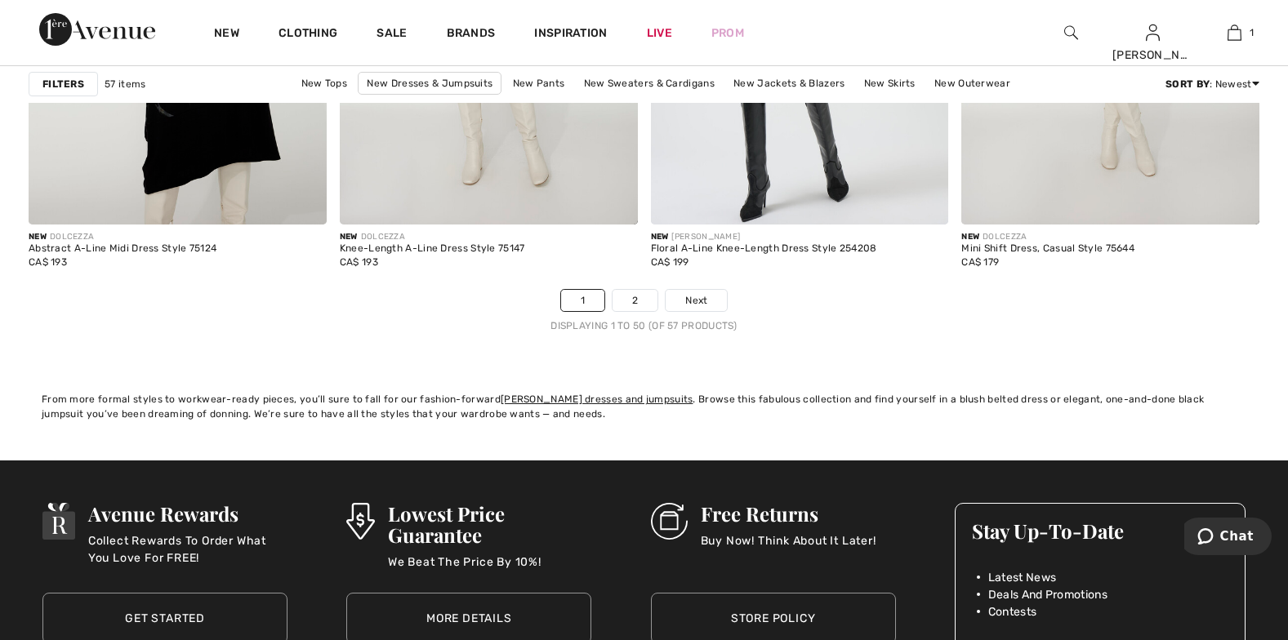
drag, startPoint x: 1293, startPoint y: 468, endPoint x: 75, endPoint y: 25, distance: 1296.2
click at [635, 301] on link "2" at bounding box center [635, 300] width 45 height 21
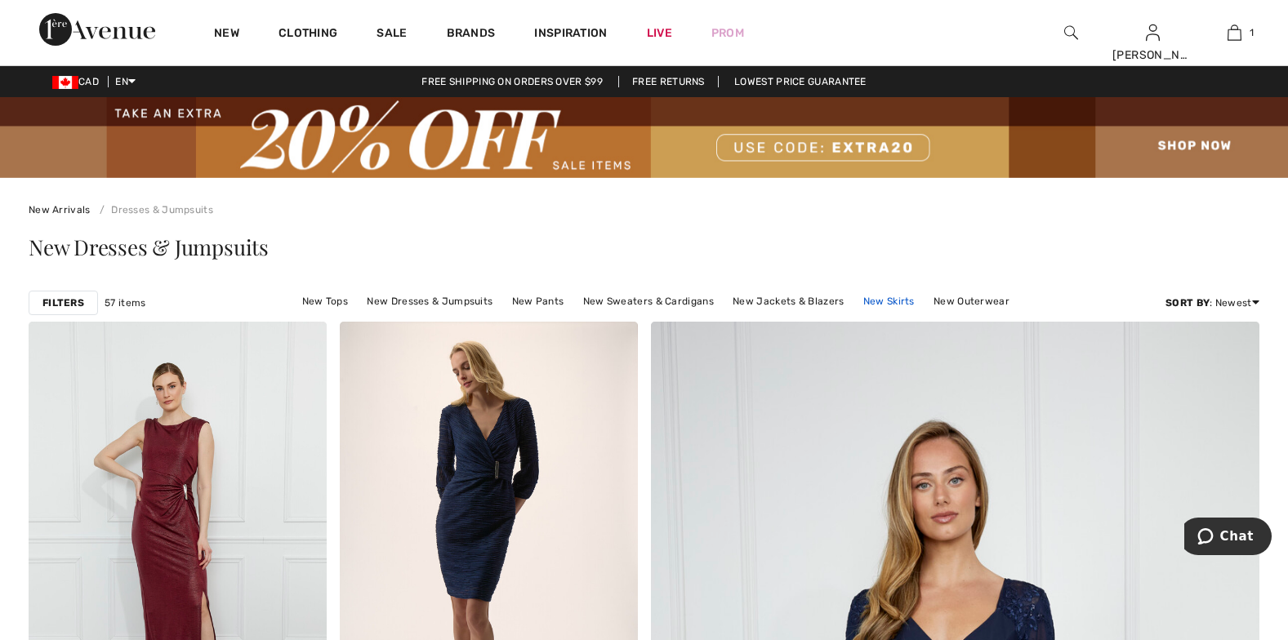
click at [882, 302] on link "New Skirts" at bounding box center [889, 301] width 68 height 21
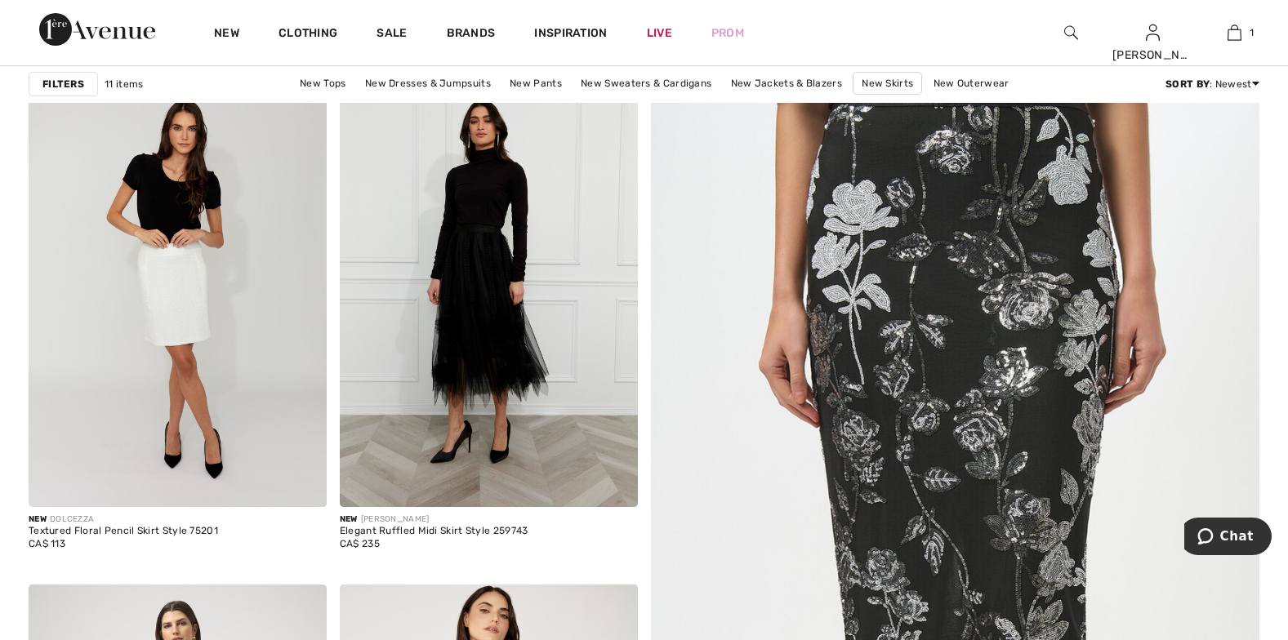
scroll to position [256, 0]
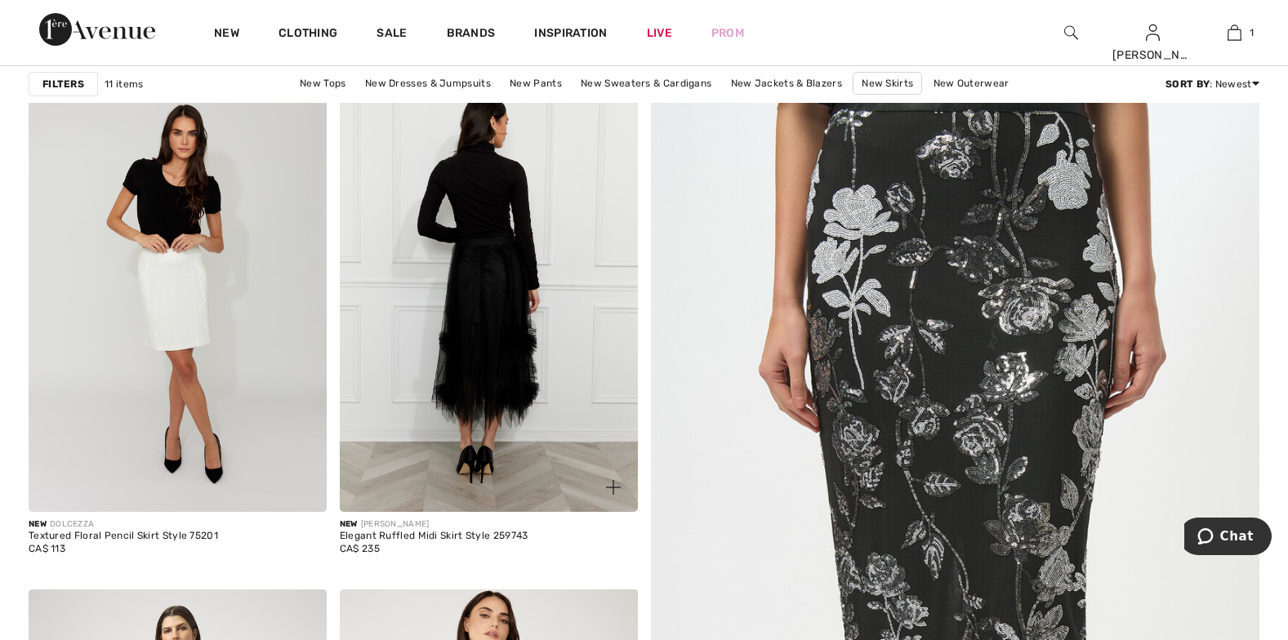
click at [490, 312] on img at bounding box center [489, 288] width 298 height 447
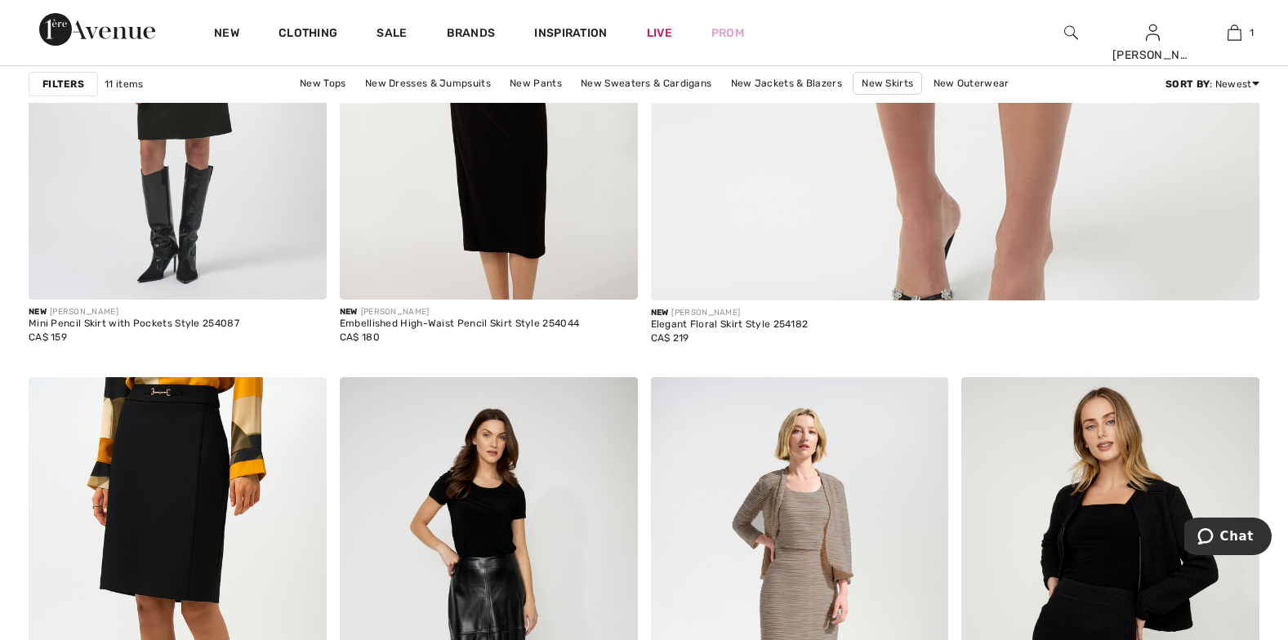
scroll to position [774, 0]
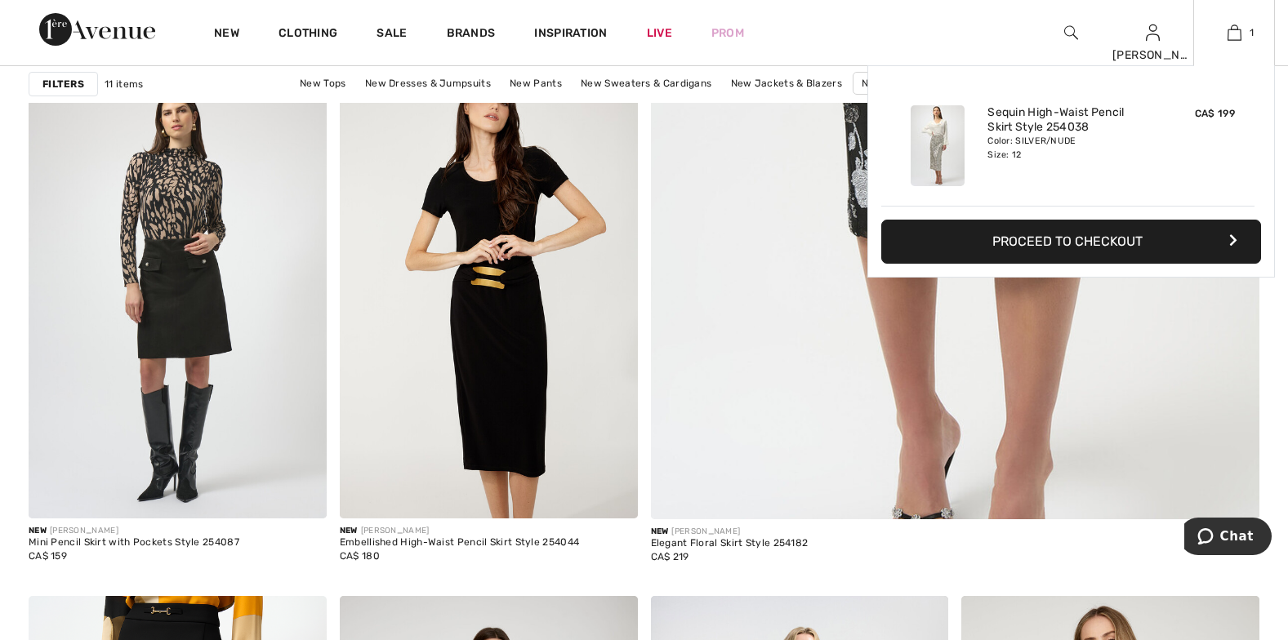
click at [1233, 20] on div "1 Added to Bag Joseph Ribkoff Sequin High-waist Pencil Skirt Style 254038 CA$ 1…" at bounding box center [1234, 32] width 82 height 65
click at [1023, 242] on button "Proceed to Checkout" at bounding box center [1071, 242] width 380 height 44
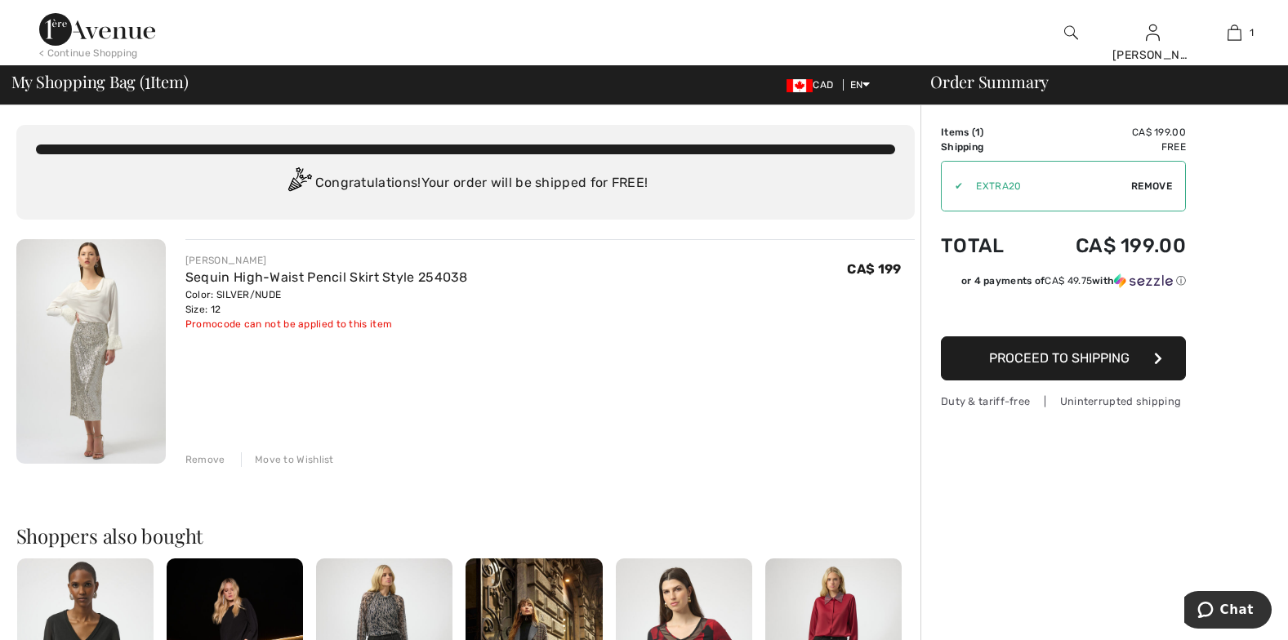
click at [85, 315] on img at bounding box center [90, 351] width 149 height 225
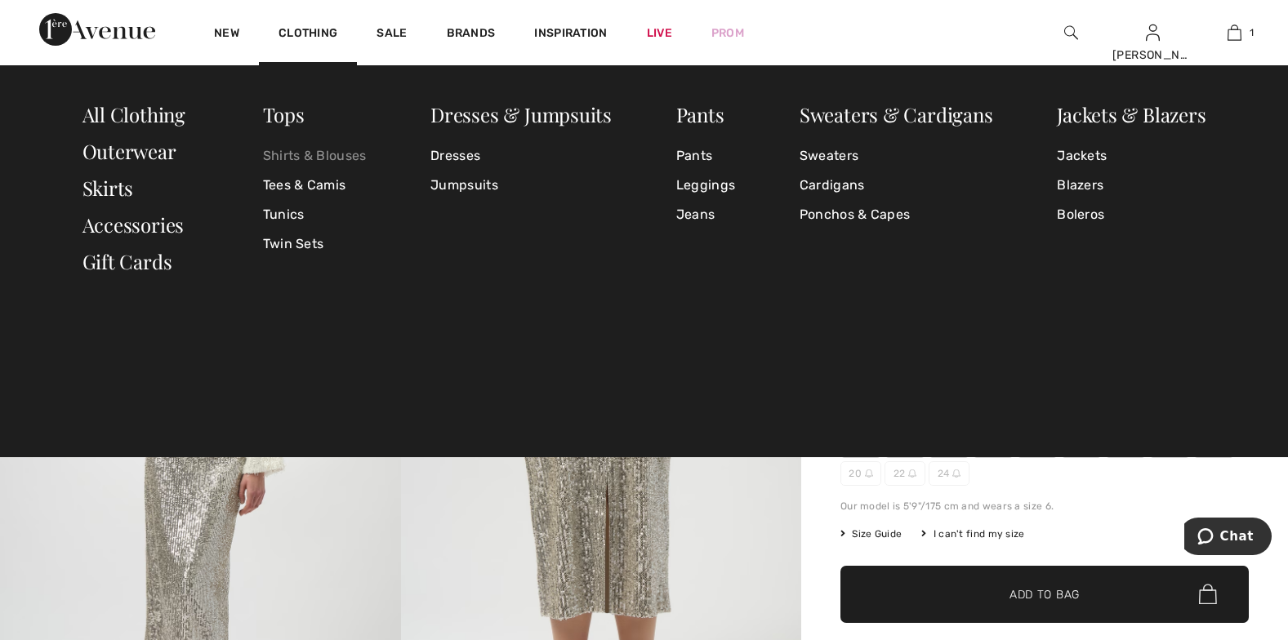
click at [297, 149] on link "Shirts & Blouses" at bounding box center [315, 155] width 104 height 29
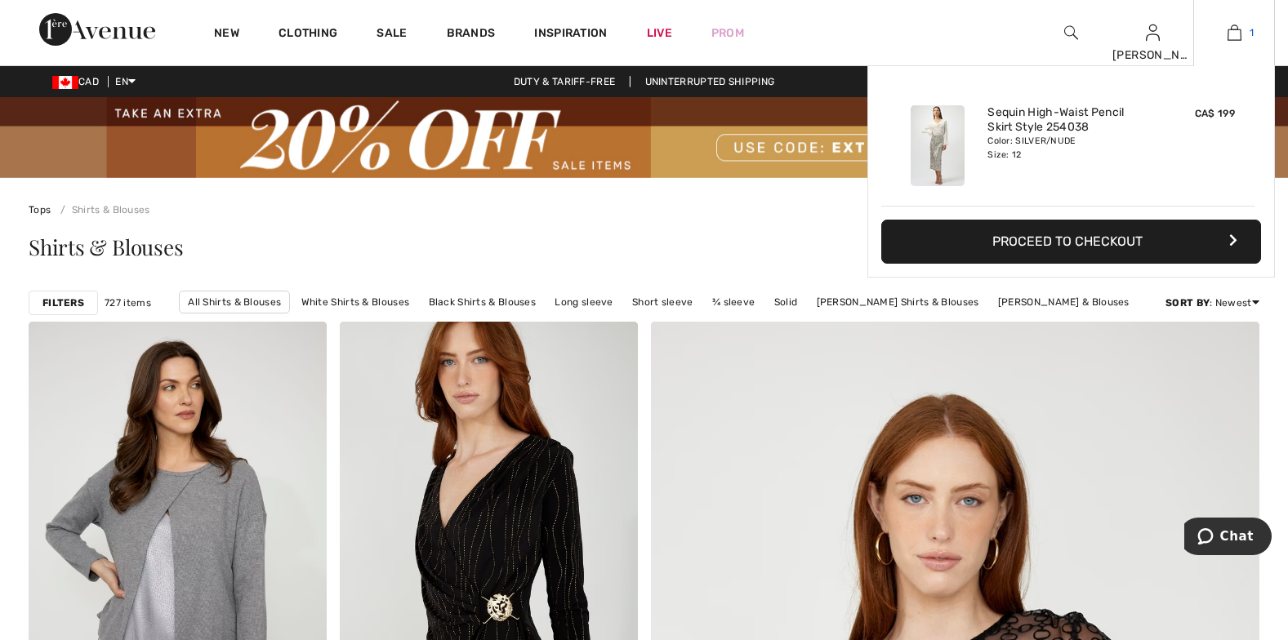
click at [1239, 32] on img at bounding box center [1235, 33] width 14 height 20
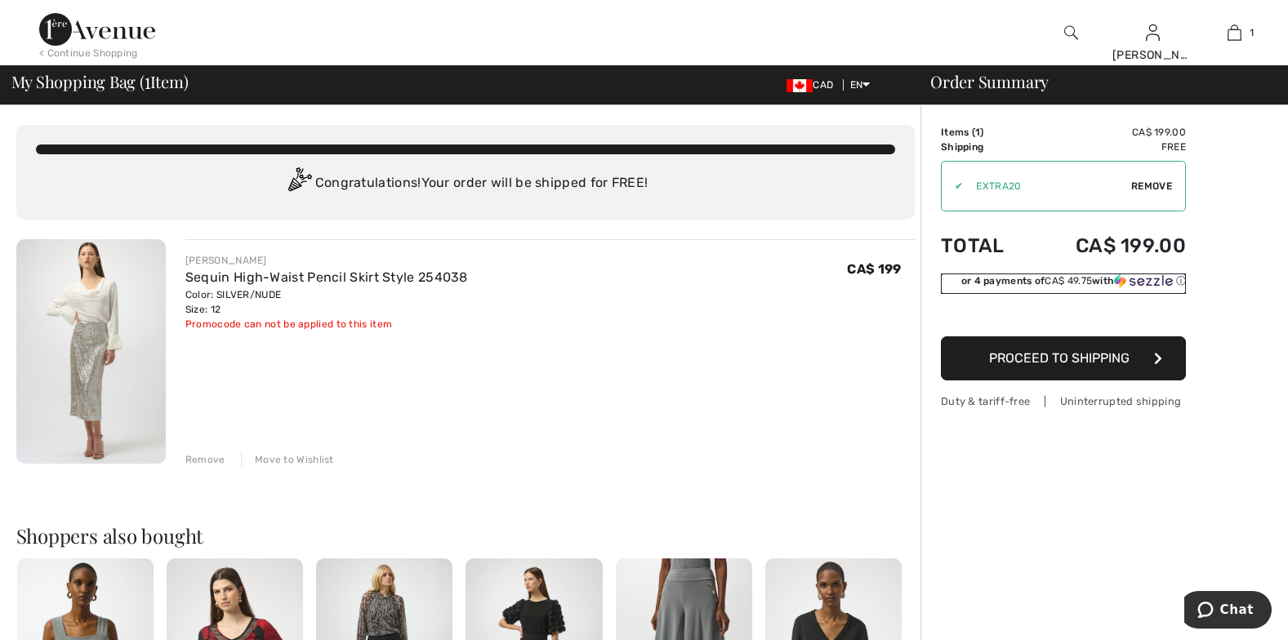
click at [1149, 277] on img at bounding box center [1143, 281] width 59 height 15
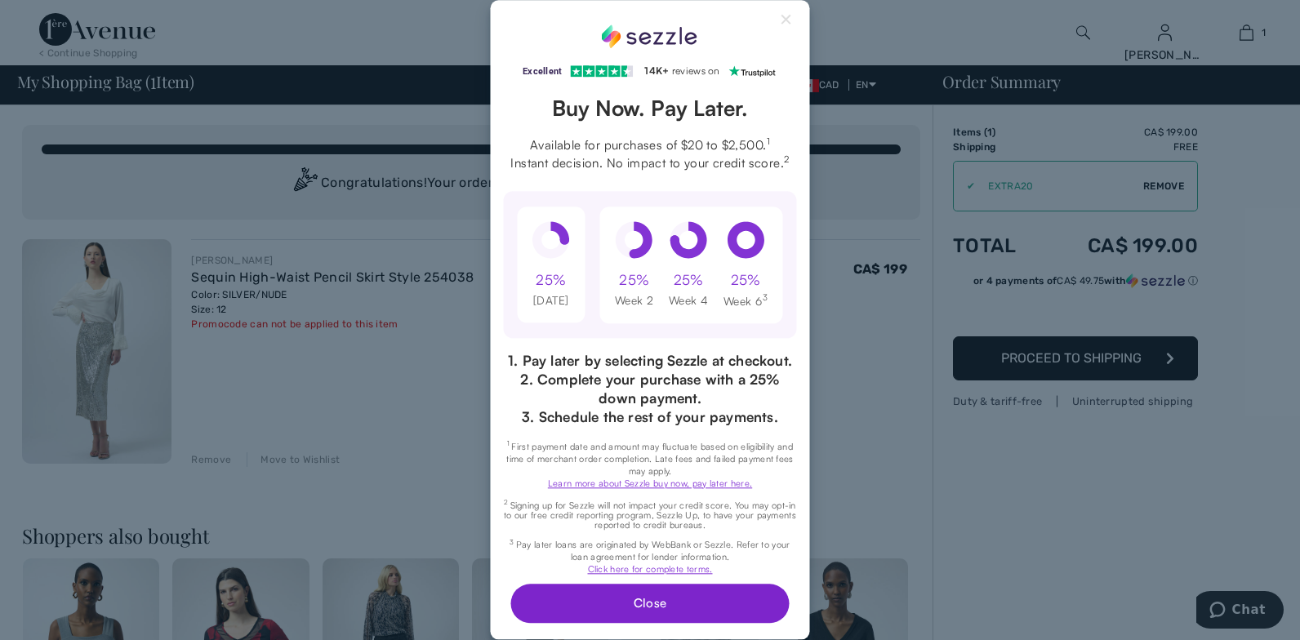
click at [658, 595] on button "Close" at bounding box center [650, 604] width 279 height 39
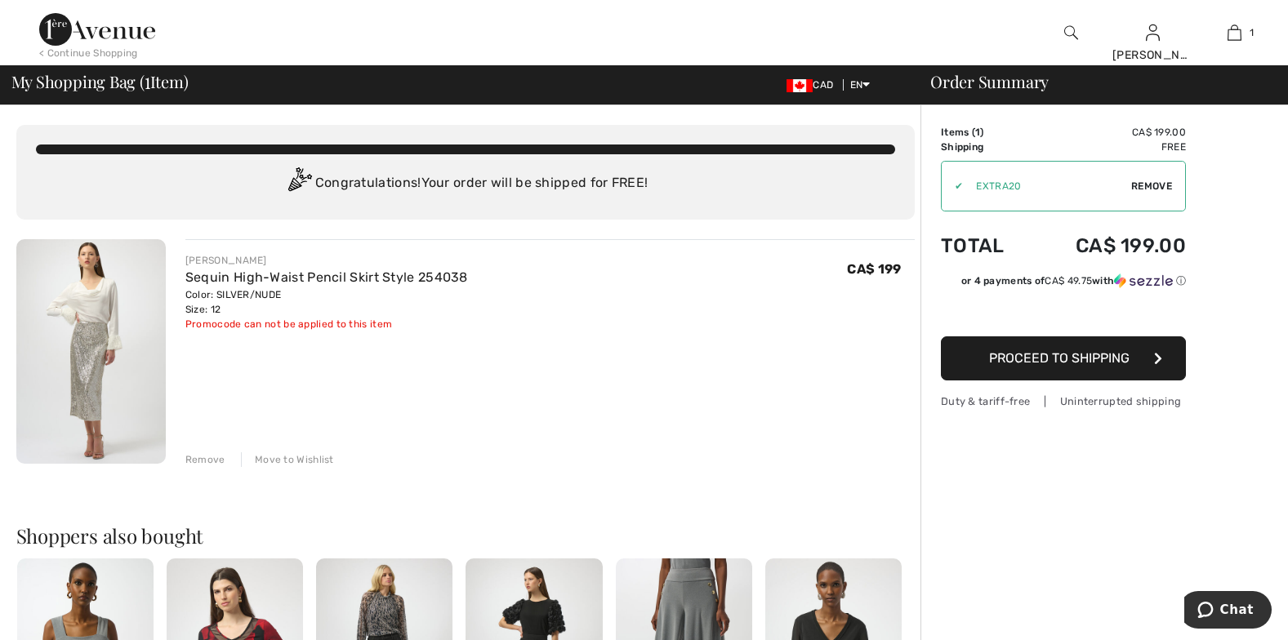
click at [1063, 358] on span "Proceed to Shipping" at bounding box center [1059, 358] width 141 height 16
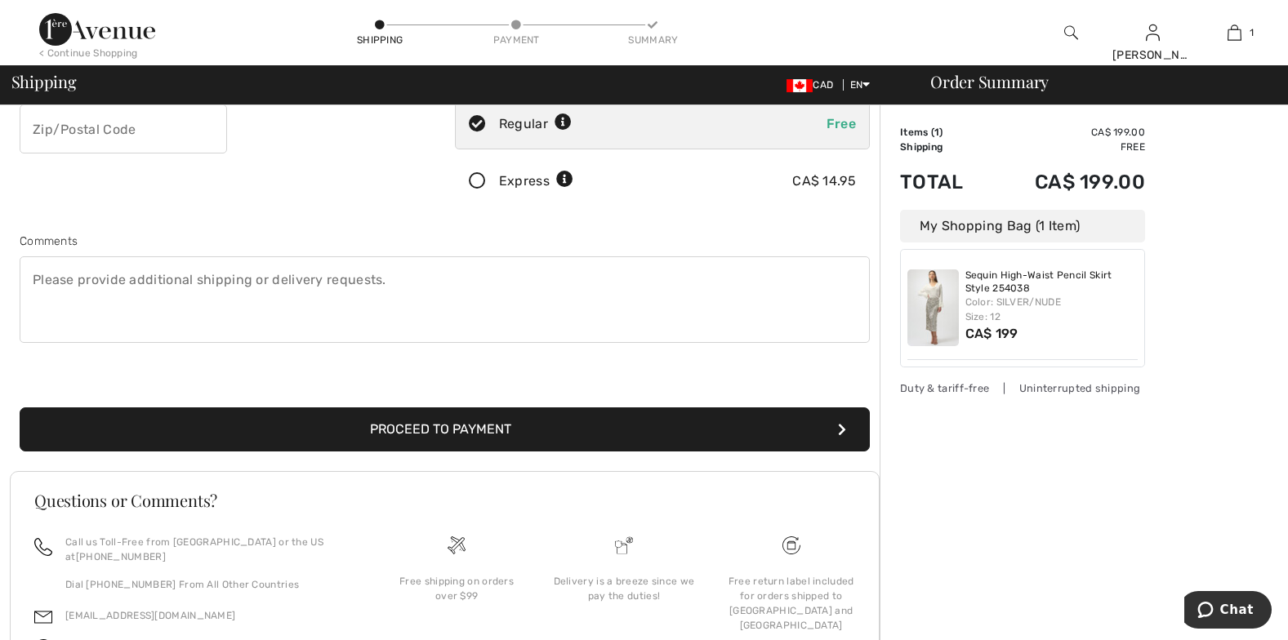
scroll to position [324, 0]
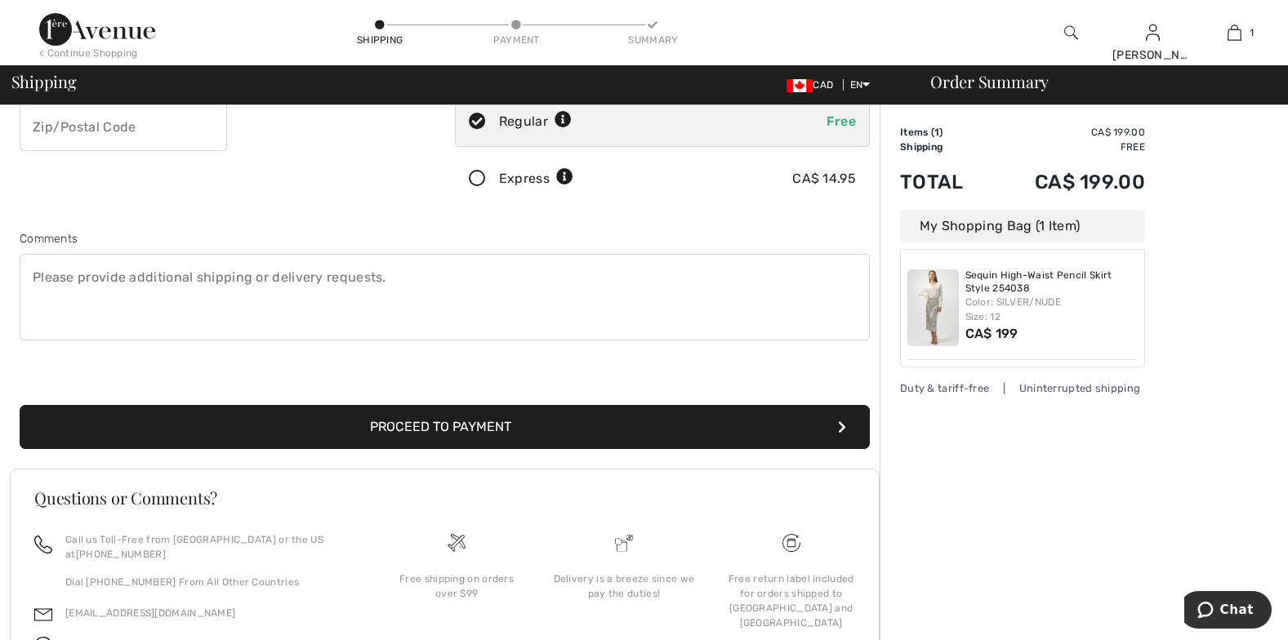
click at [1286, 339] on div "Order Summary Details Items ( 1 ) CA$ 199.00 Promo code CA$ 0.00 Shipping Free …" at bounding box center [1084, 260] width 408 height 959
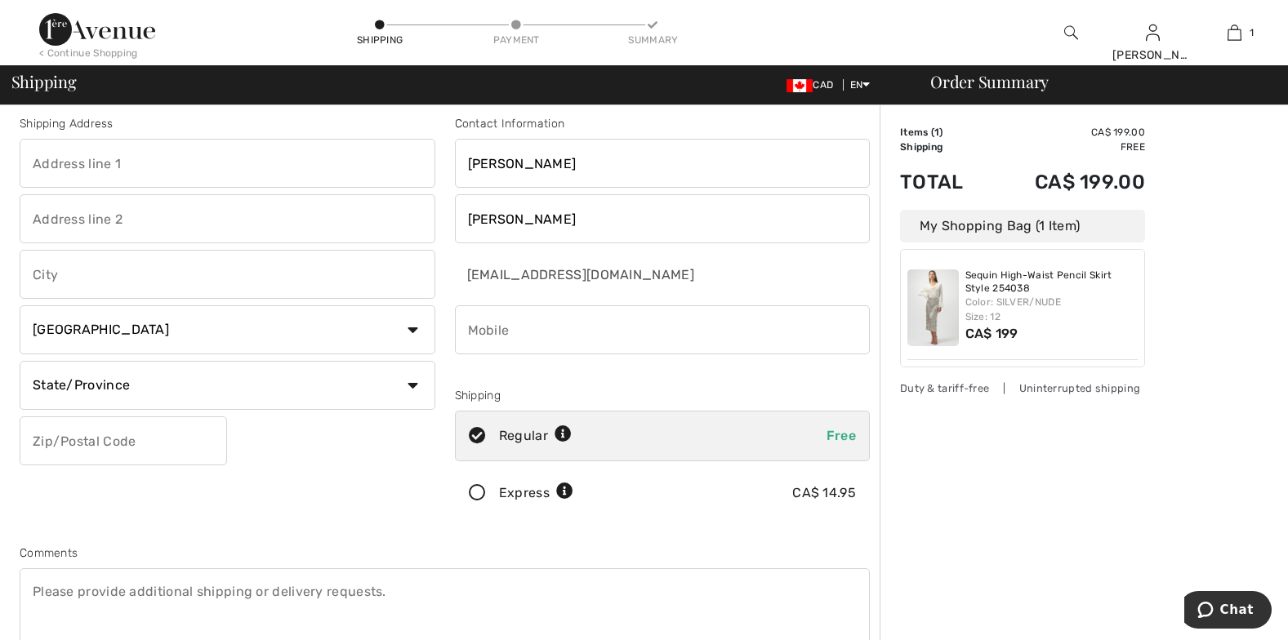
scroll to position [0, 0]
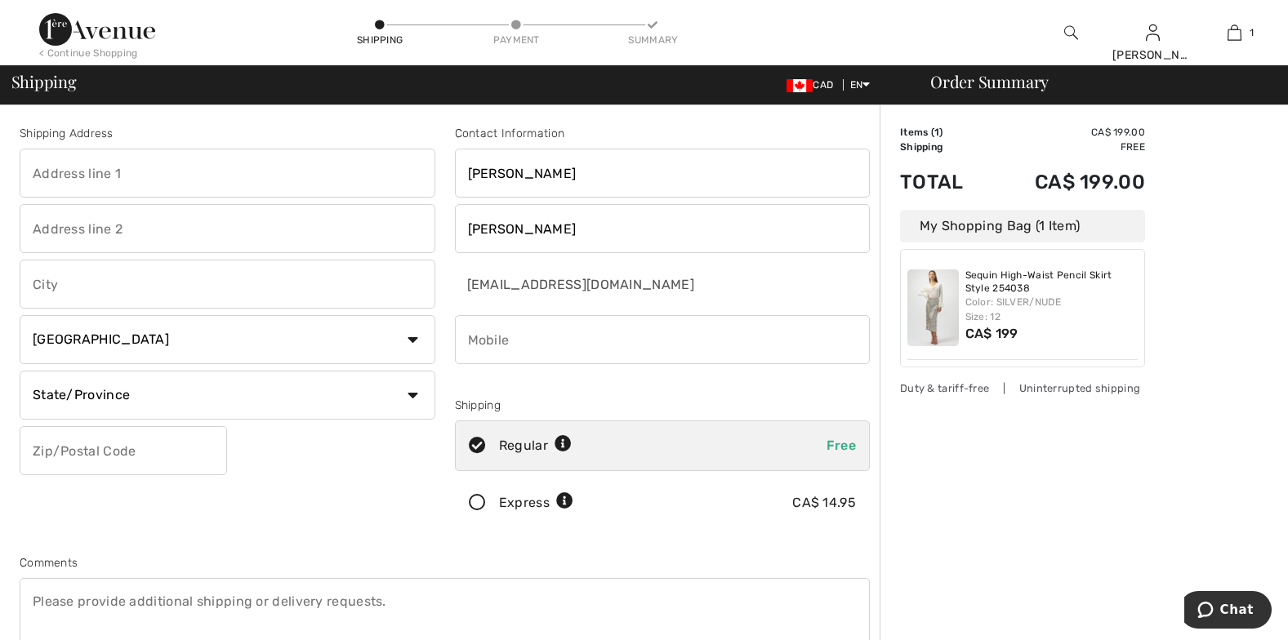
click at [211, 148] on div "Shipping Address Country Canada United States Afghanistan Aland Islands Albania…" at bounding box center [227, 330] width 435 height 410
click at [77, 183] on input "text" at bounding box center [228, 173] width 416 height 49
type input "64 George Anderson Drive"
click at [103, 395] on select "State/Province Alberta British Columbia Manitoba New Brunswick Newfoundland and…" at bounding box center [228, 395] width 416 height 49
select select "ON"
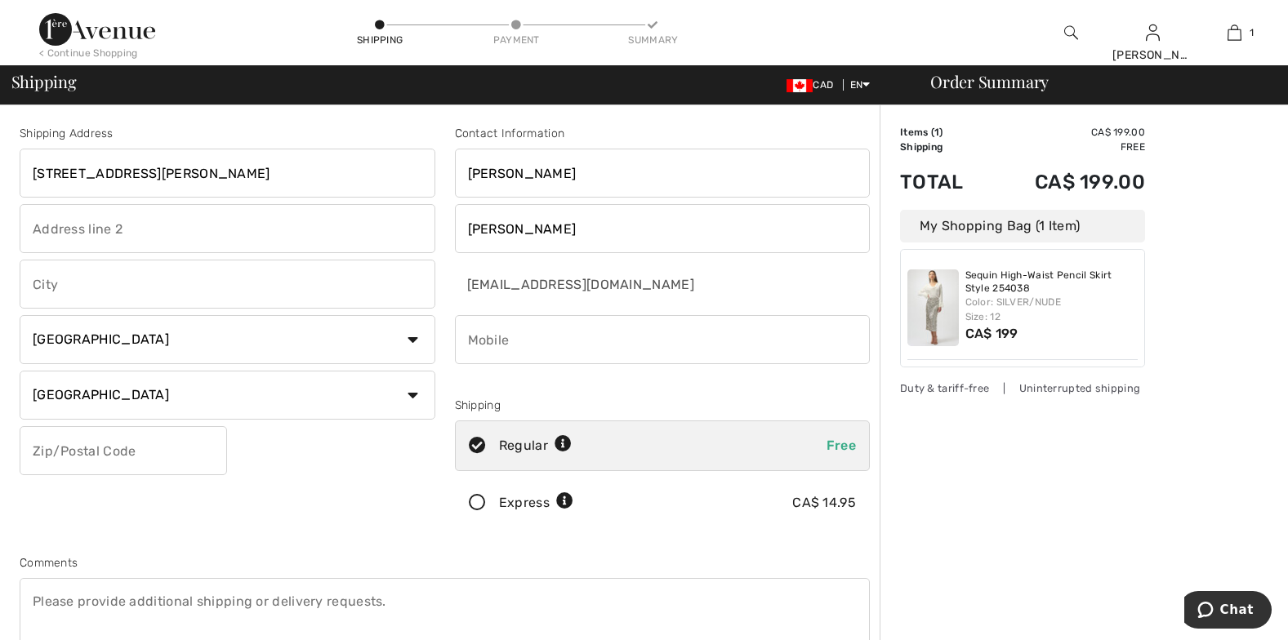
click at [20, 371] on select "State/Province Alberta British Columbia Manitoba New Brunswick Newfoundland and…" at bounding box center [228, 395] width 416 height 49
click at [185, 444] on input "text" at bounding box center [123, 450] width 207 height 49
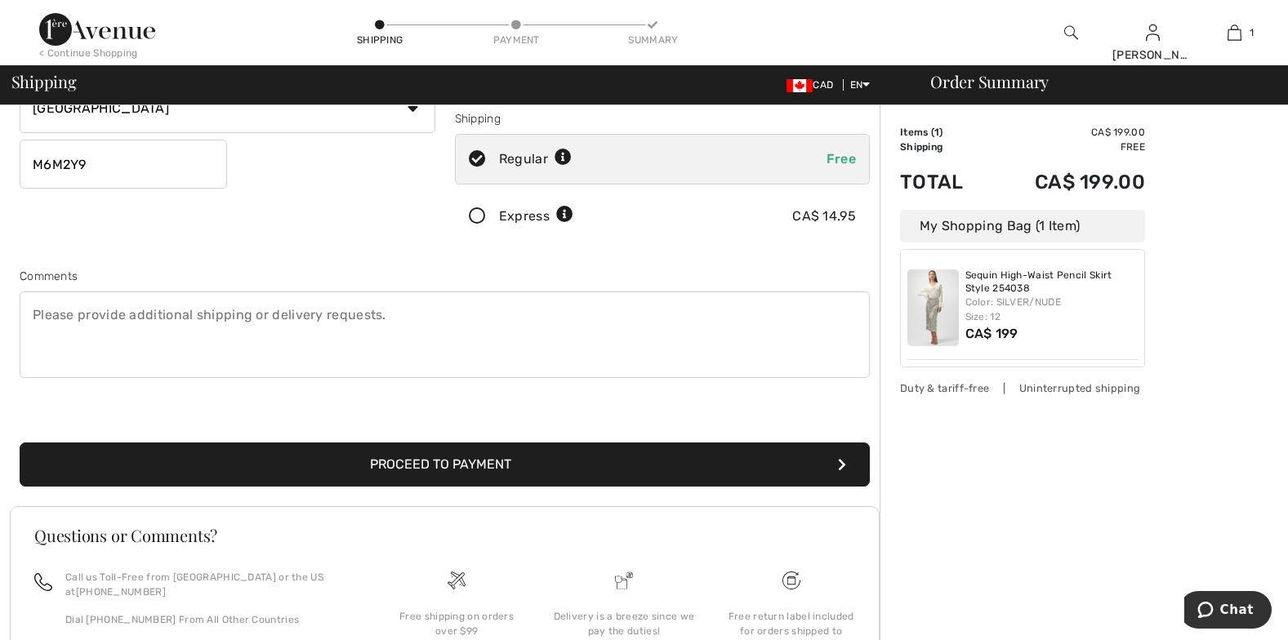
scroll to position [292, 0]
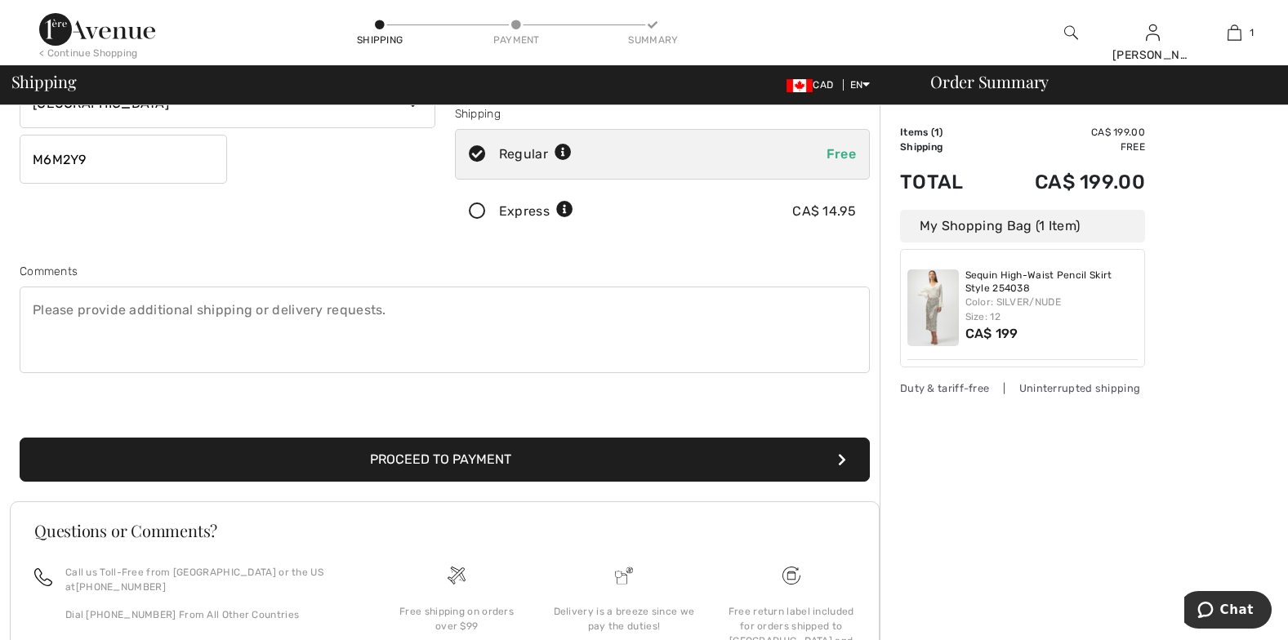
type input "M6M2Y9"
click at [480, 449] on button "Proceed to Payment" at bounding box center [445, 460] width 850 height 44
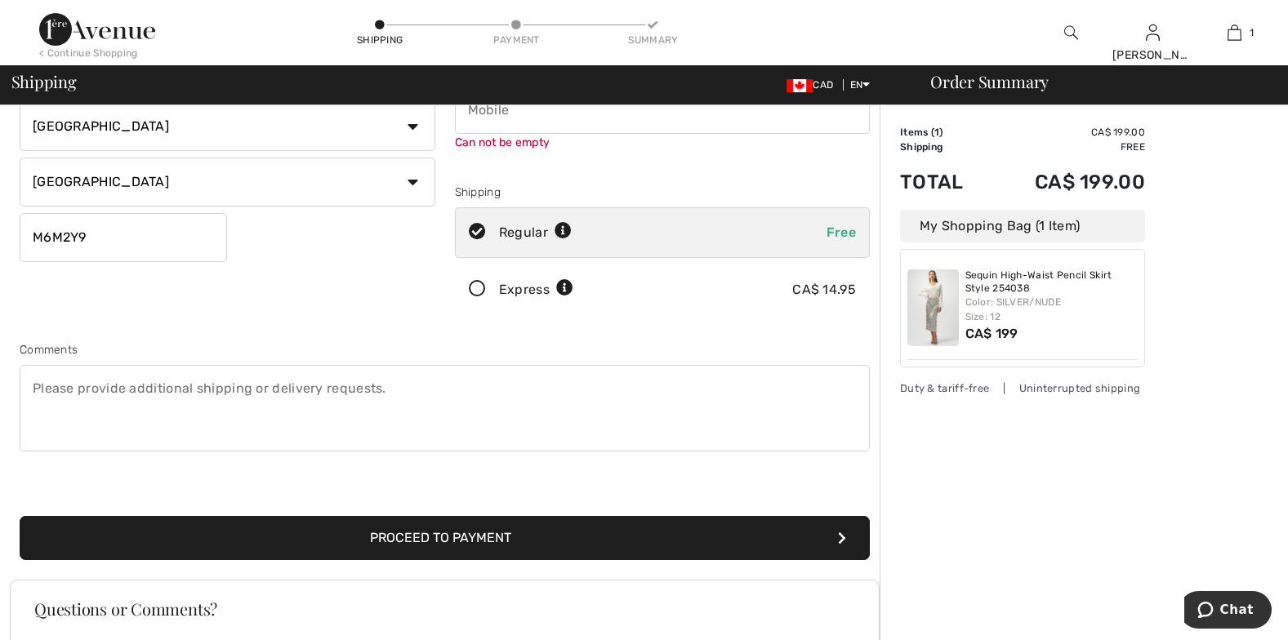
scroll to position [129, 0]
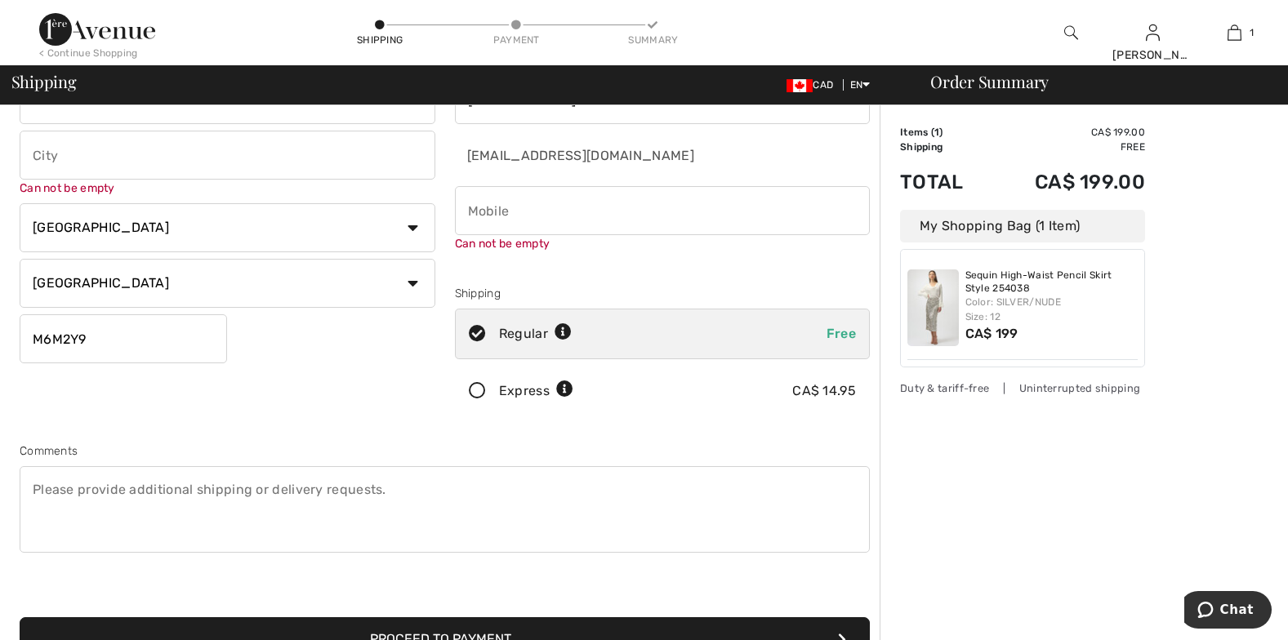
drag, startPoint x: 601, startPoint y: 227, endPoint x: 592, endPoint y: 222, distance: 10.2
click at [595, 223] on input "phone" at bounding box center [663, 210] width 416 height 49
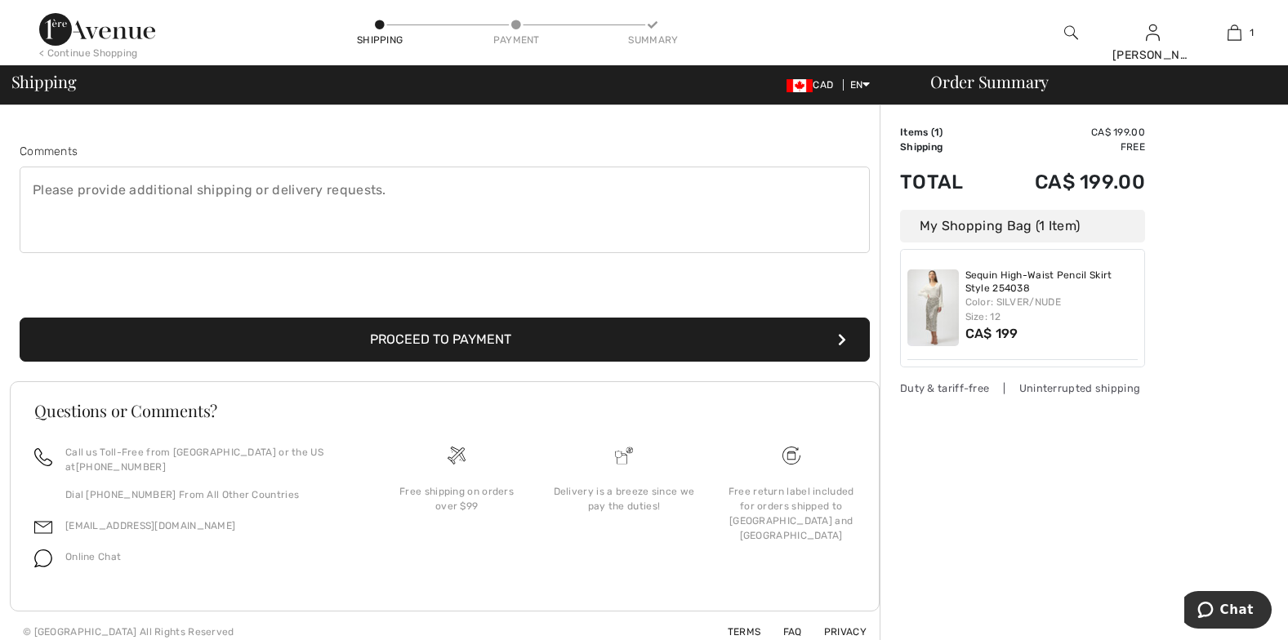
type input "4165280932"
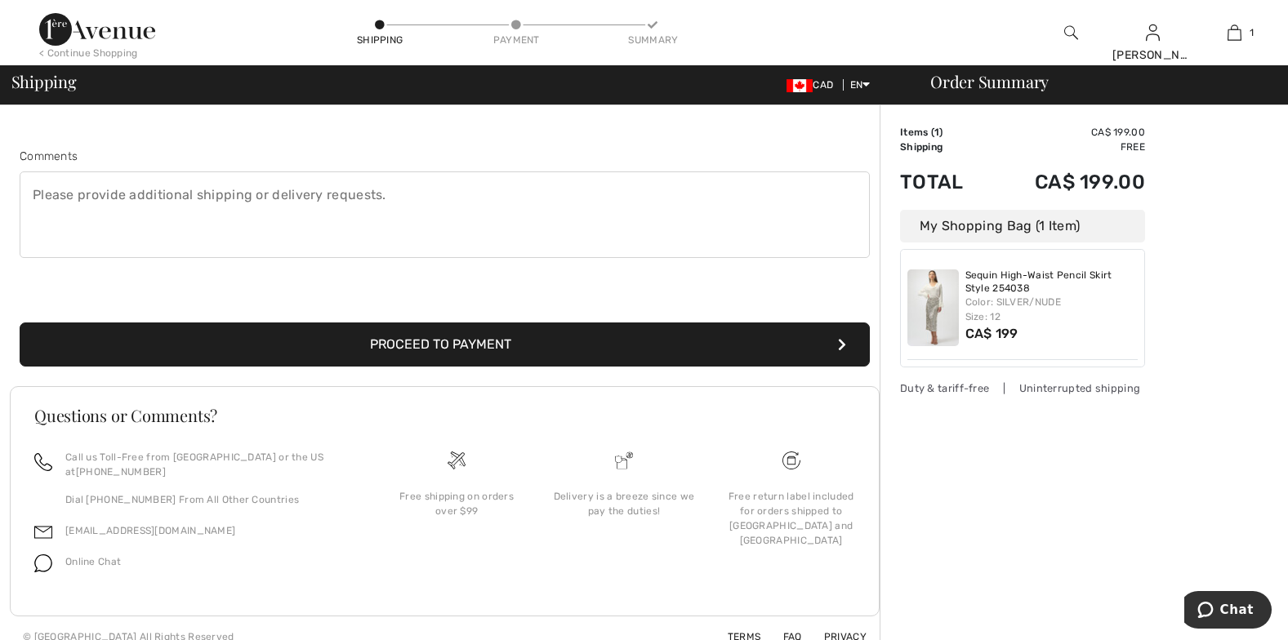
click at [564, 340] on button "Proceed to Payment" at bounding box center [445, 345] width 850 height 44
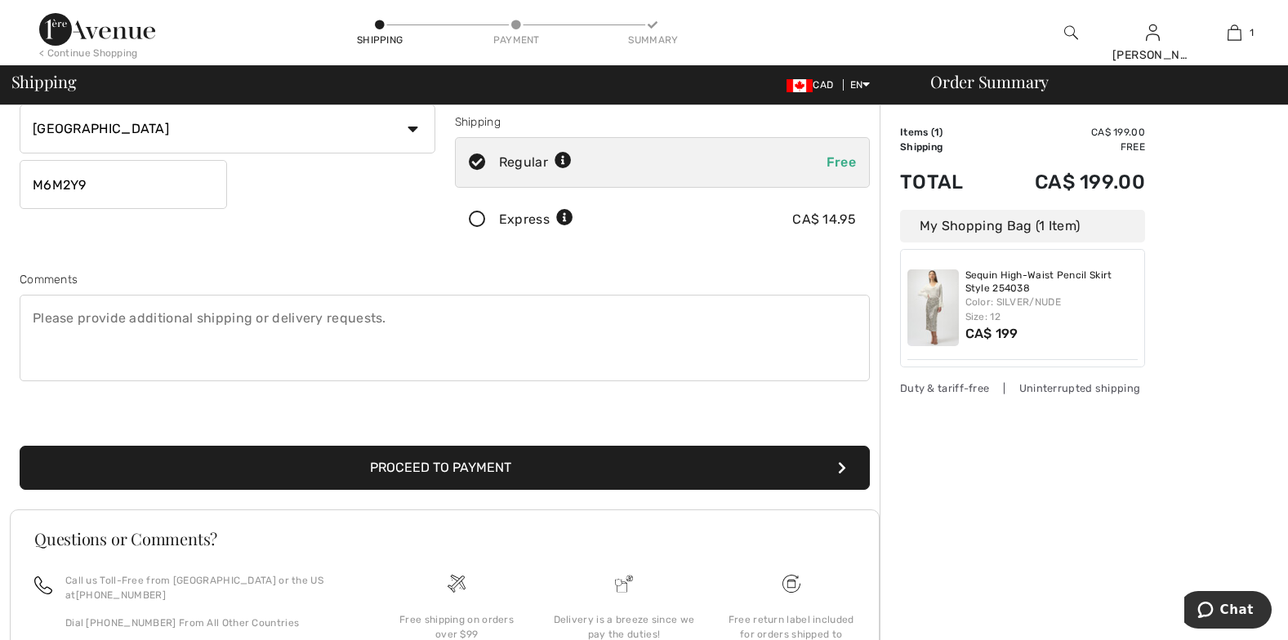
scroll to position [331, 0]
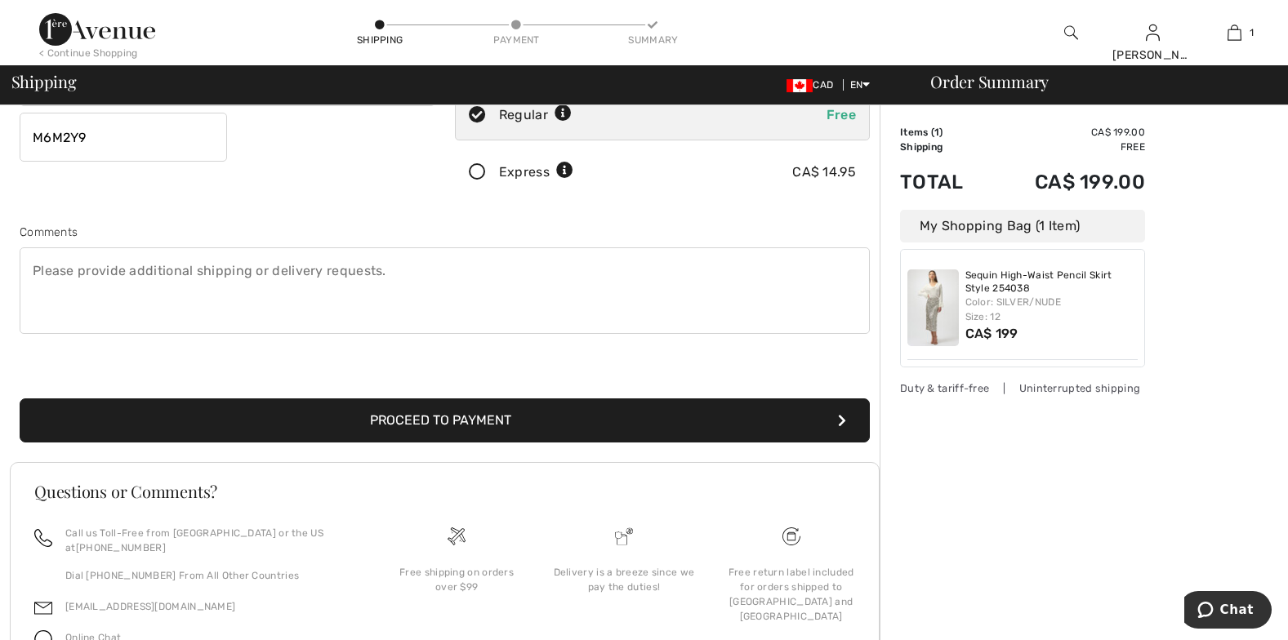
click at [466, 423] on button "Proceed to Payment" at bounding box center [445, 421] width 850 height 44
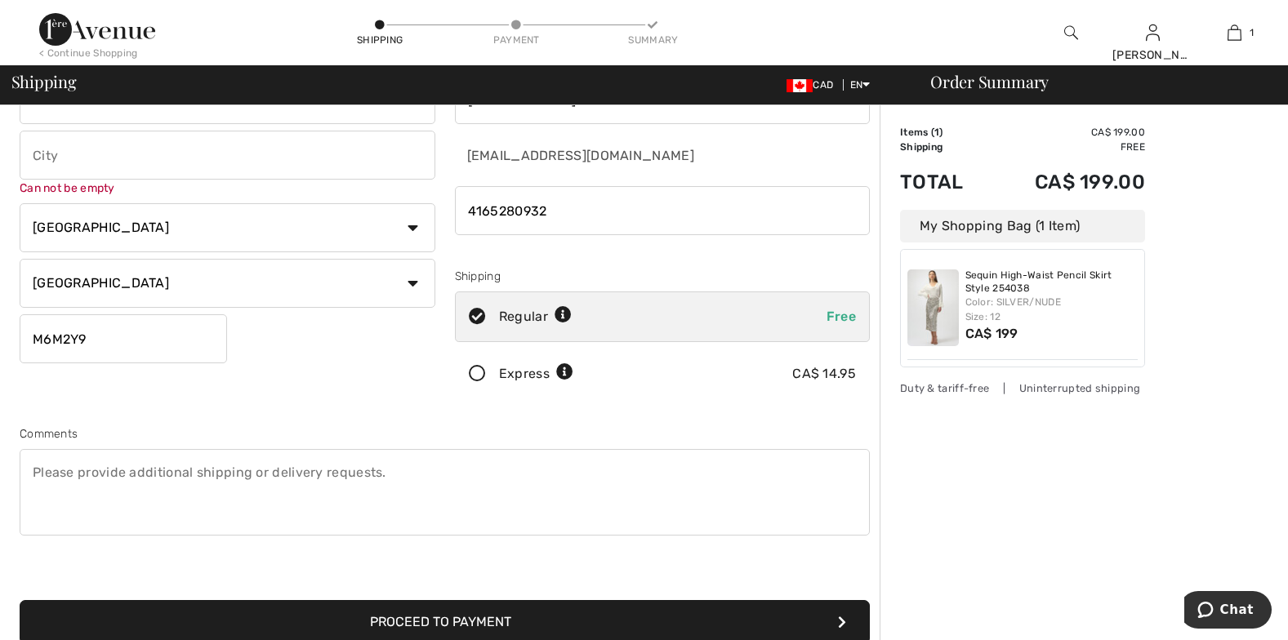
scroll to position [0, 0]
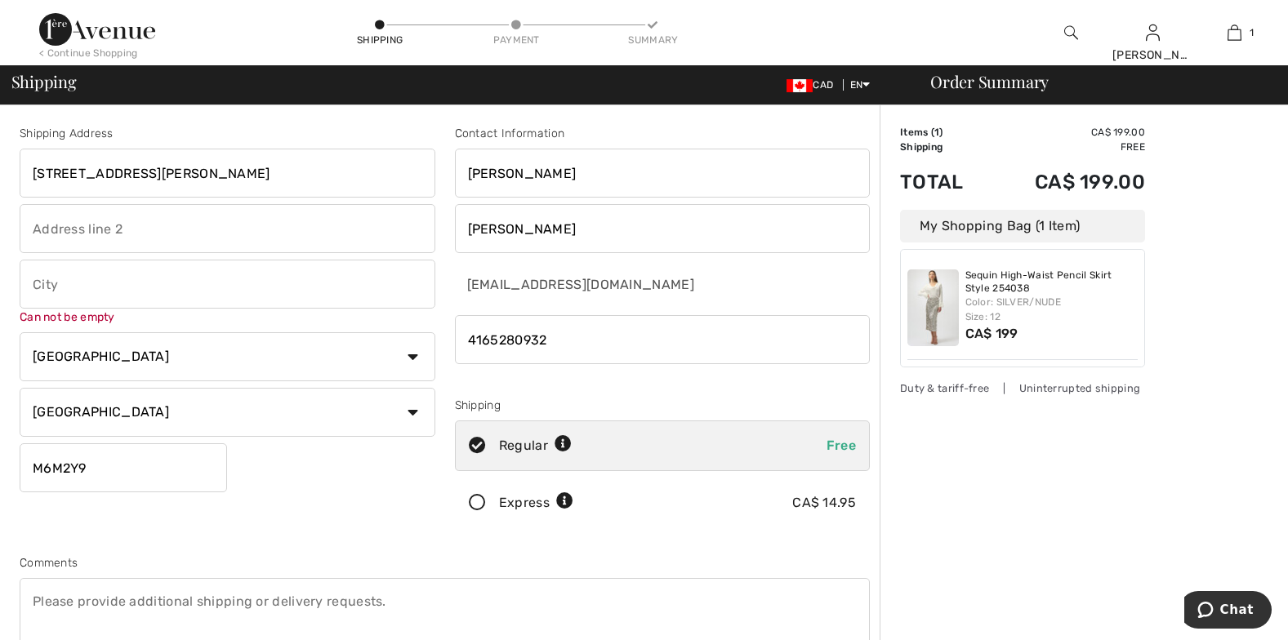
click at [80, 286] on input "text" at bounding box center [228, 284] width 416 height 49
type input "TORONTO"
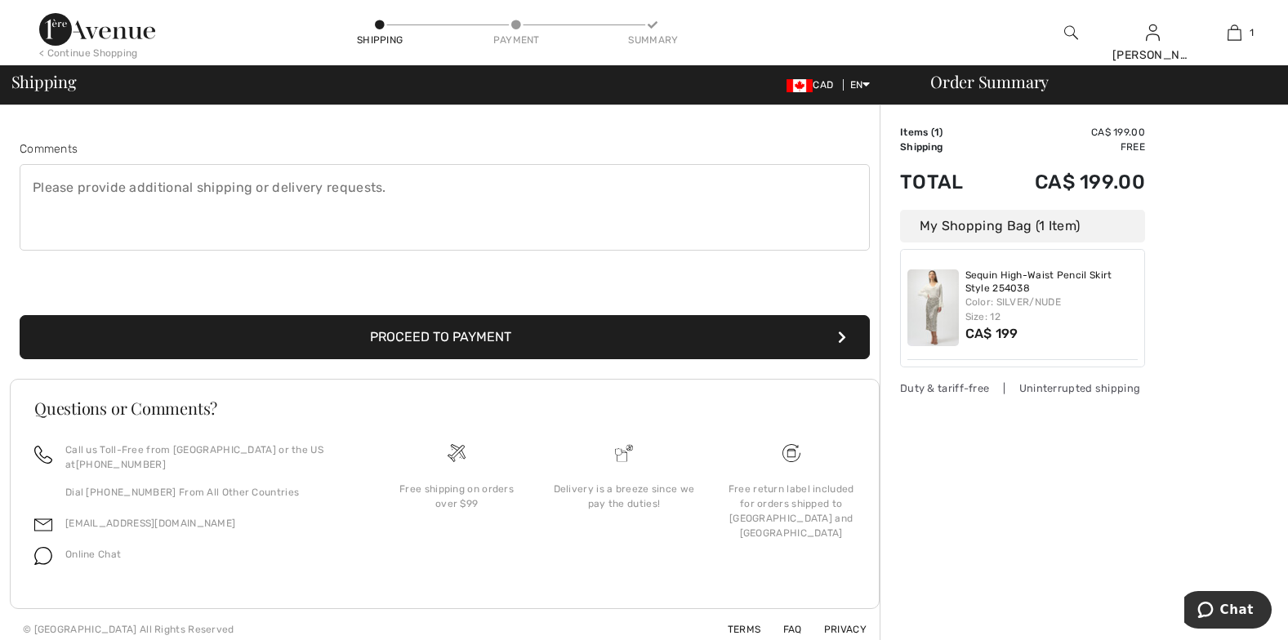
scroll to position [424, 0]
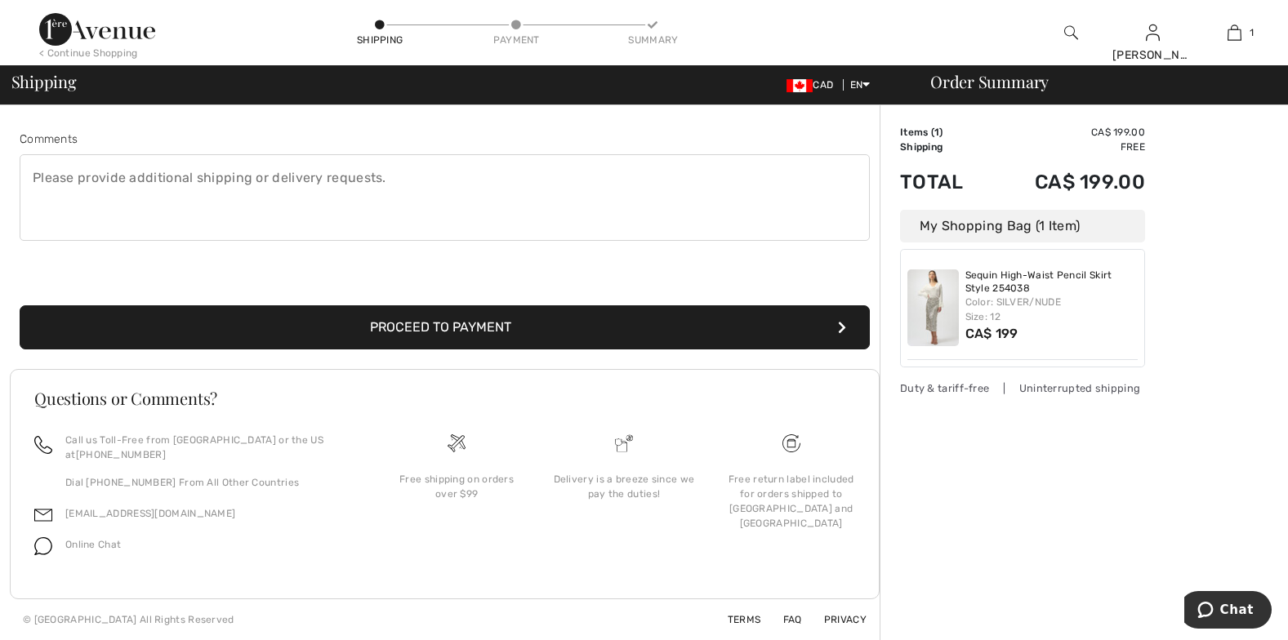
click at [499, 323] on button "Proceed to Payment" at bounding box center [445, 328] width 850 height 44
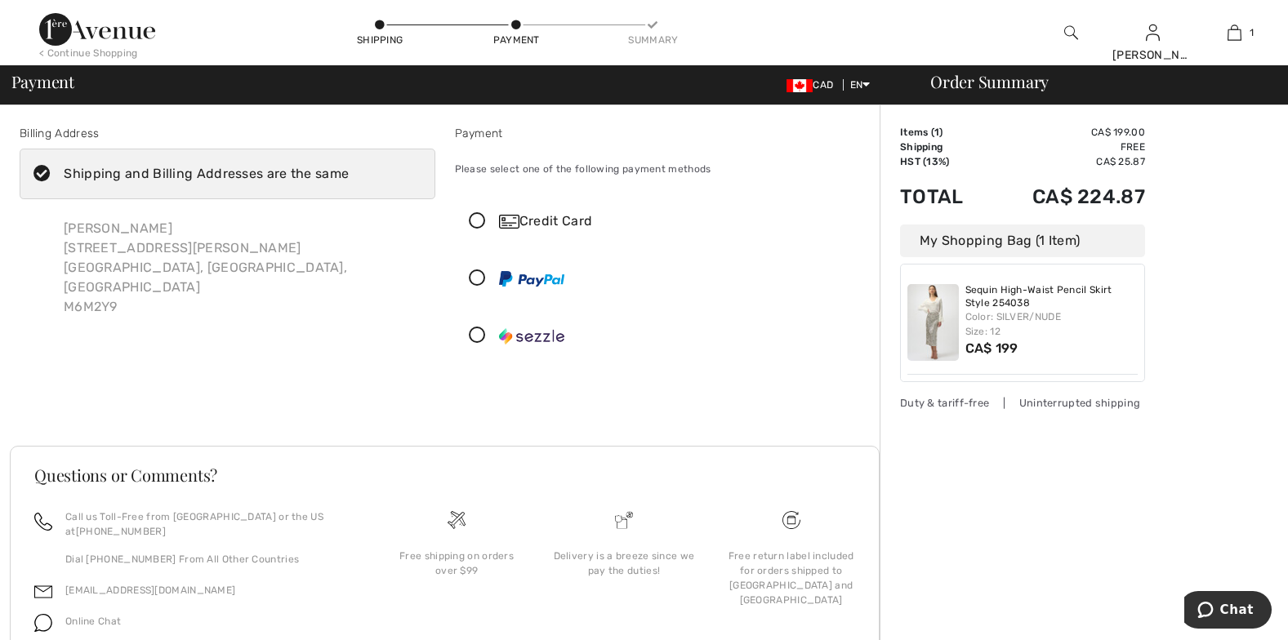
click at [529, 337] on img at bounding box center [531, 336] width 65 height 16
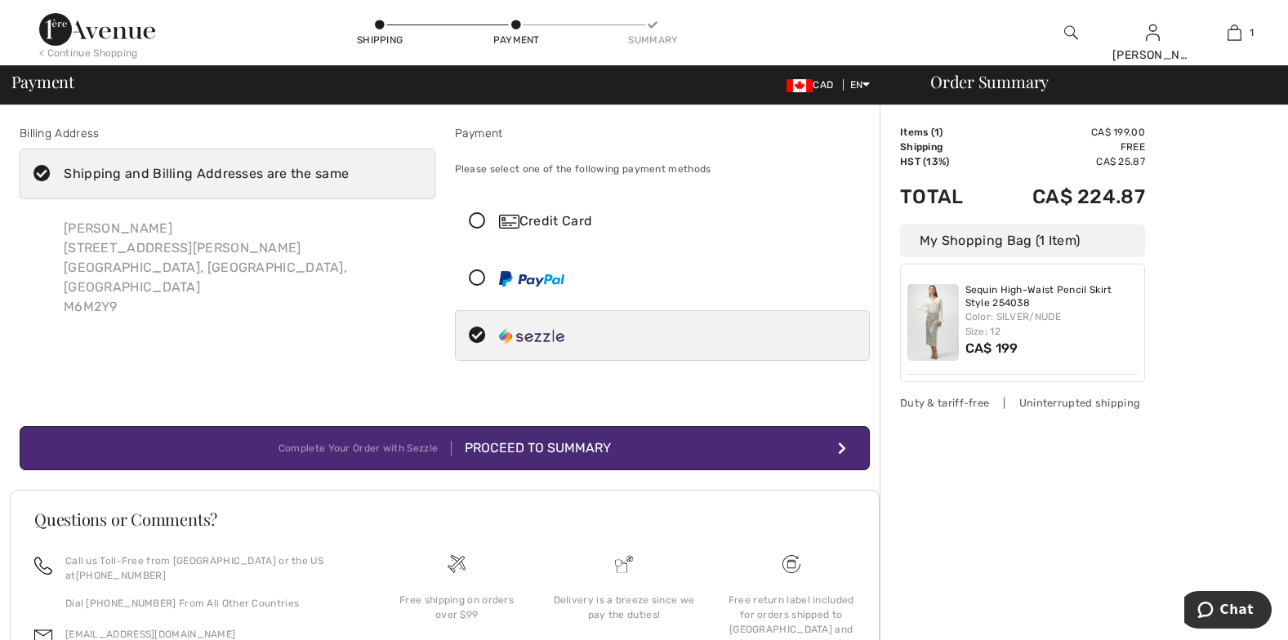
click at [551, 441] on div "Proceed to Summary" at bounding box center [531, 449] width 159 height 20
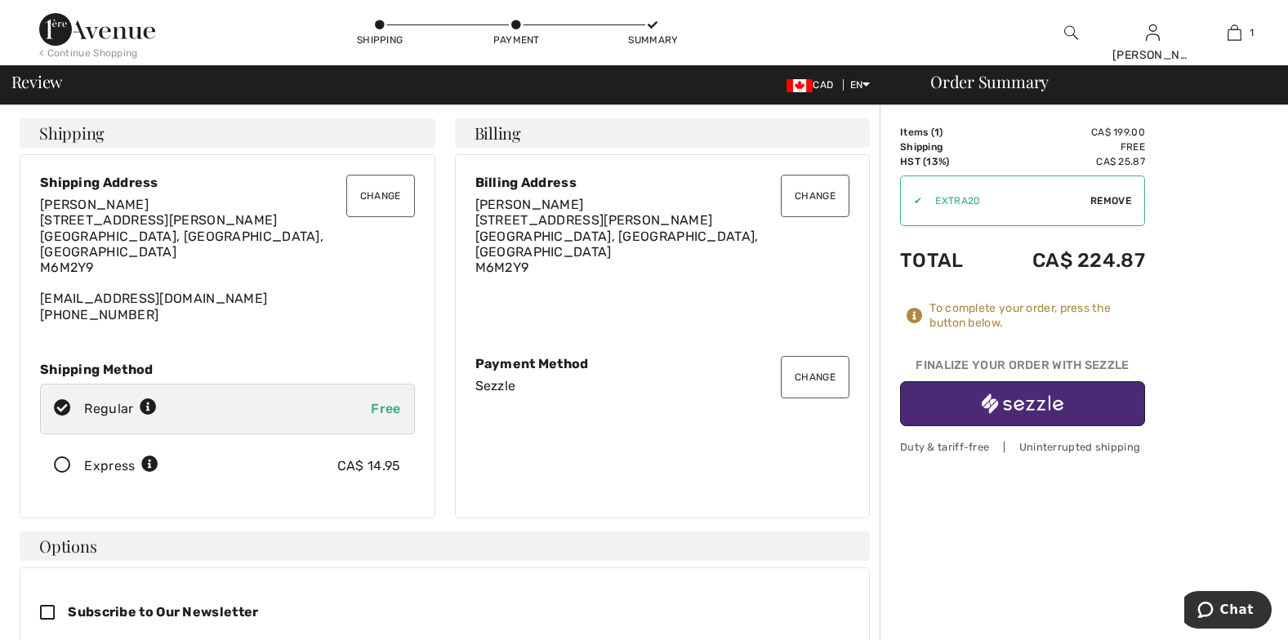
click at [1035, 404] on img "button" at bounding box center [1023, 404] width 82 height 20
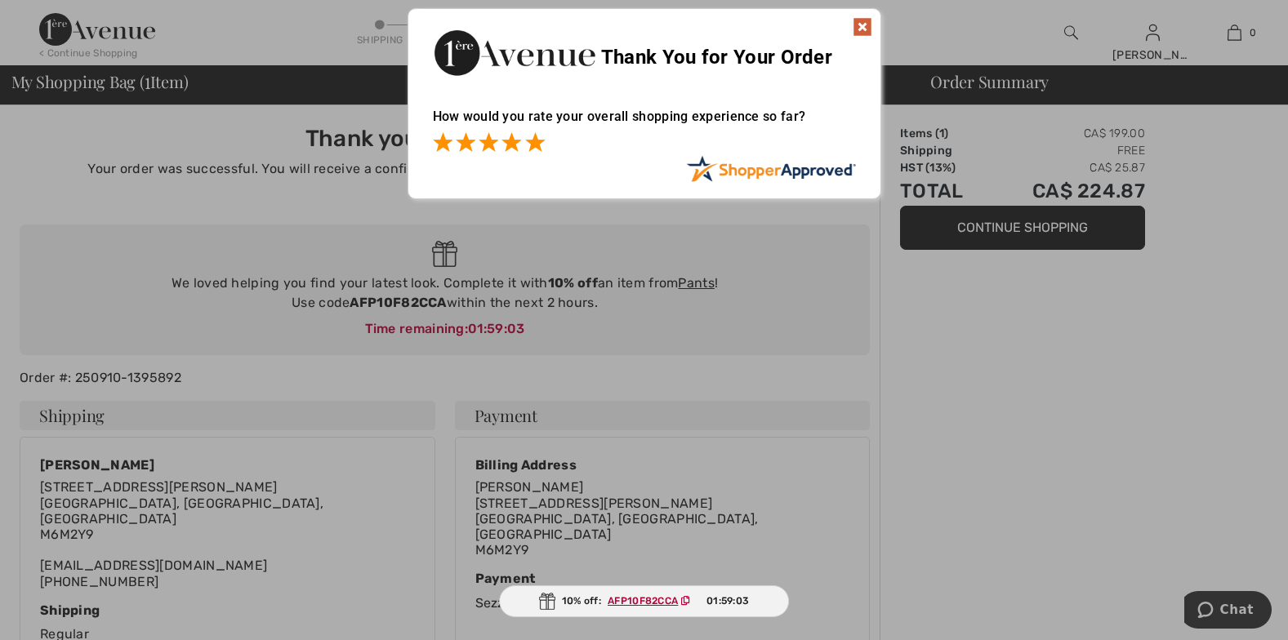
click at [529, 144] on span at bounding box center [535, 142] width 20 height 20
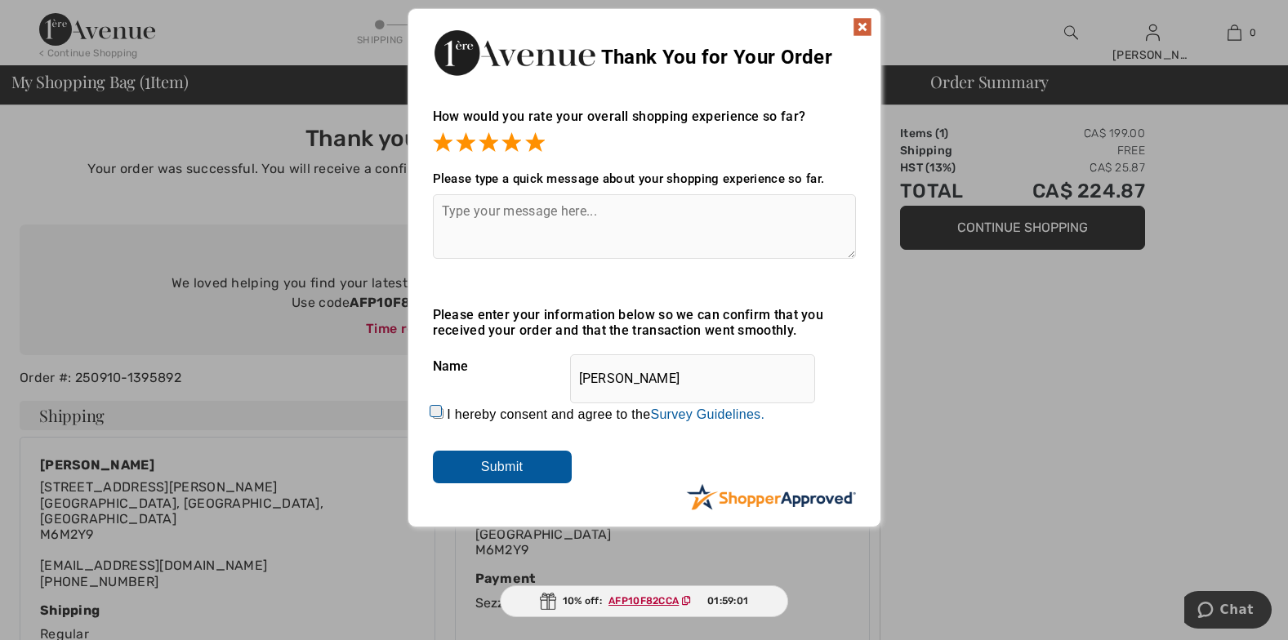
click at [435, 413] on input "I hereby consent and agree to the By submitting a review, you grant permission …" at bounding box center [438, 413] width 11 height 11
checkbox input "true"
click at [506, 458] on input "Submit" at bounding box center [502, 467] width 139 height 33
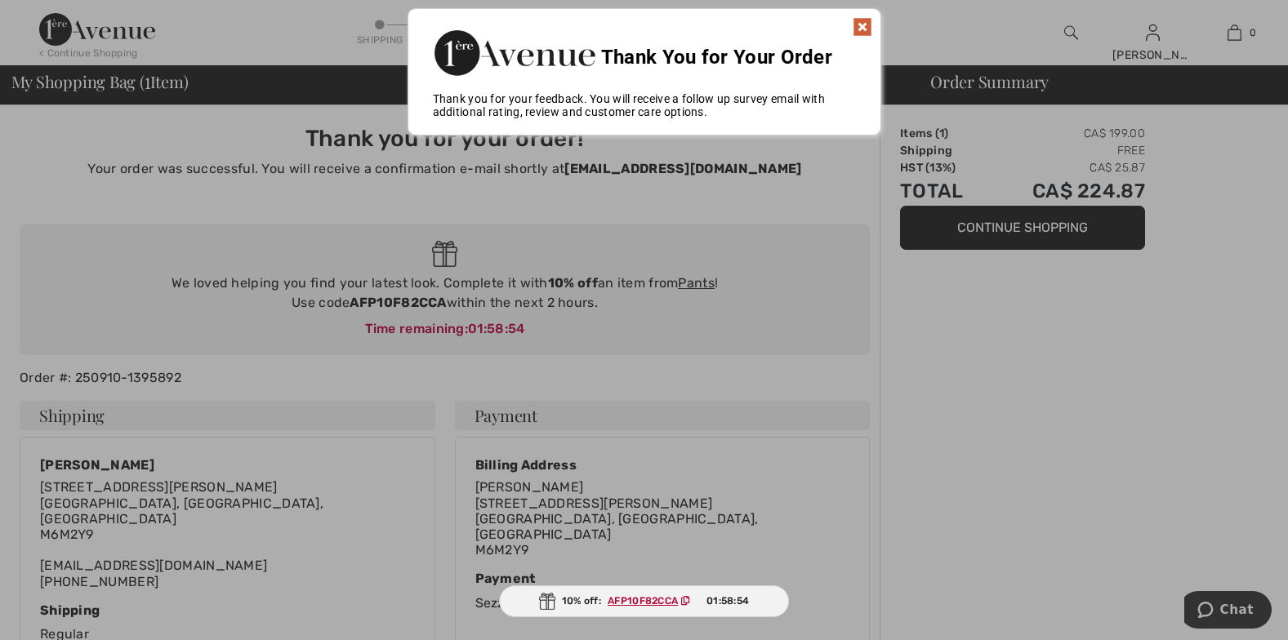
drag, startPoint x: 719, startPoint y: 202, endPoint x: 856, endPoint y: 25, distance: 224.2
click at [856, 25] on img at bounding box center [863, 27] width 20 height 20
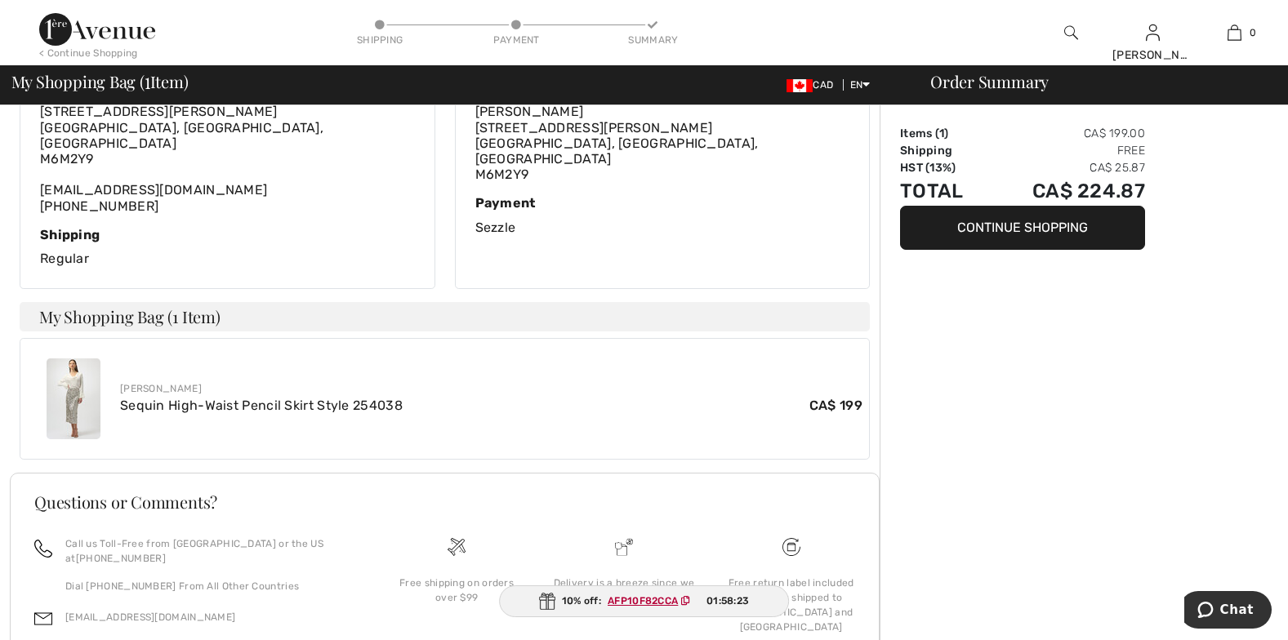
scroll to position [464, 0]
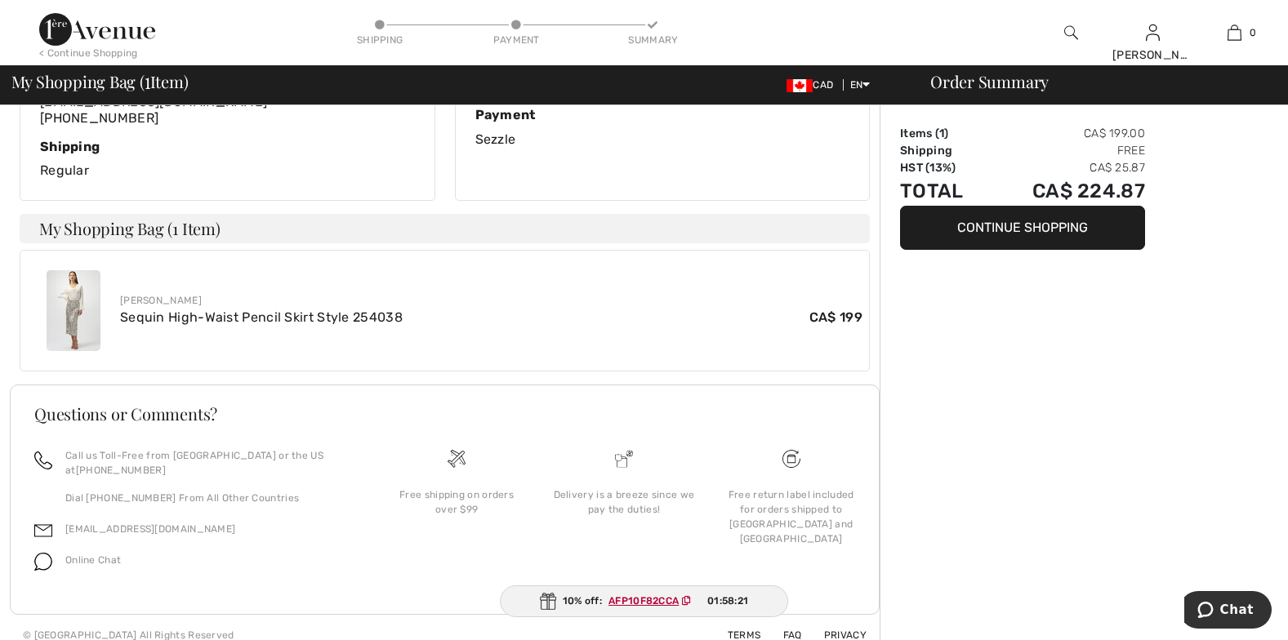
click at [90, 294] on img at bounding box center [74, 310] width 54 height 81
click at [75, 289] on img at bounding box center [74, 310] width 54 height 81
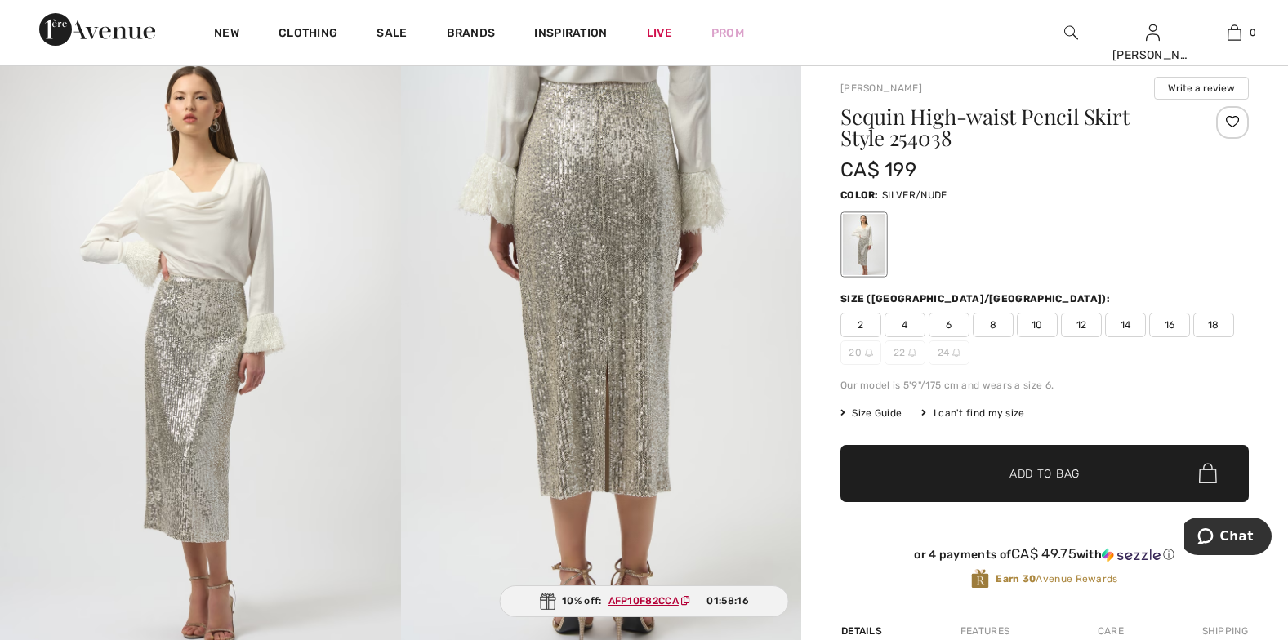
scroll to position [152, 0]
